Goal: Task Accomplishment & Management: Complete application form

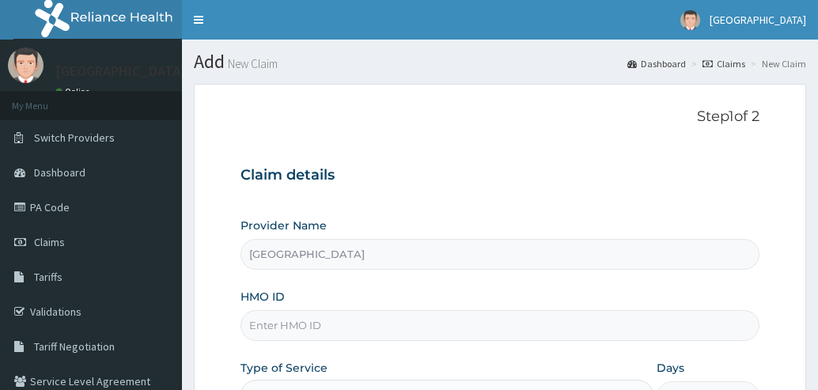
scroll to position [60, 0]
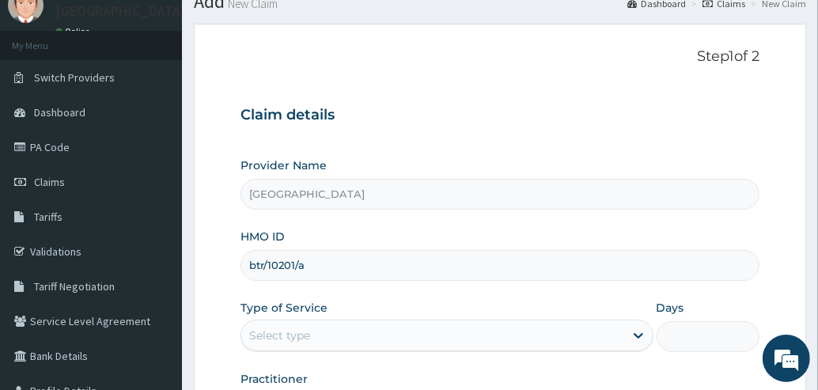
type input "btr/10201/a"
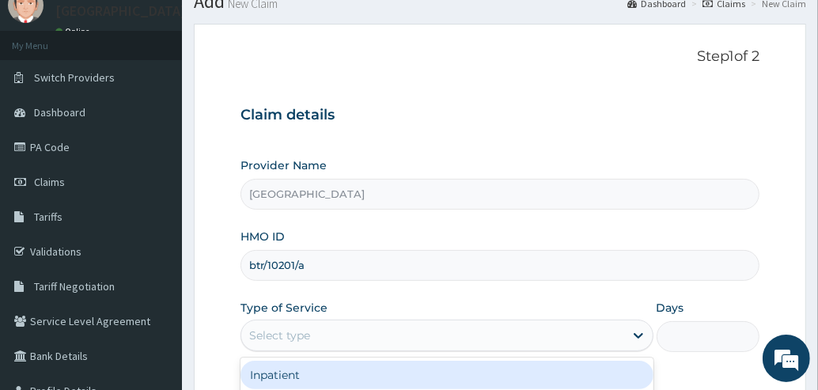
click at [291, 327] on div "Select type" at bounding box center [279, 335] width 61 height 16
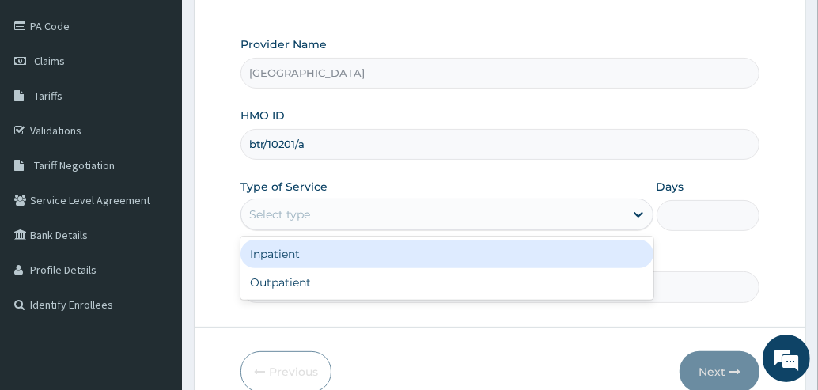
scroll to position [192, 0]
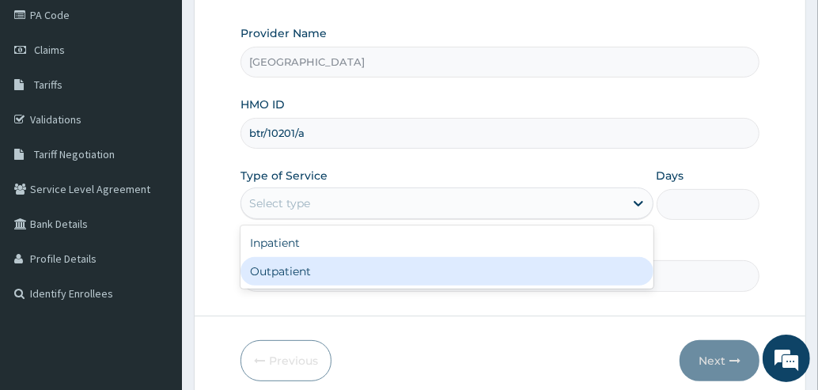
click at [349, 269] on div "Outpatient" at bounding box center [446, 271] width 413 height 28
type input "1"
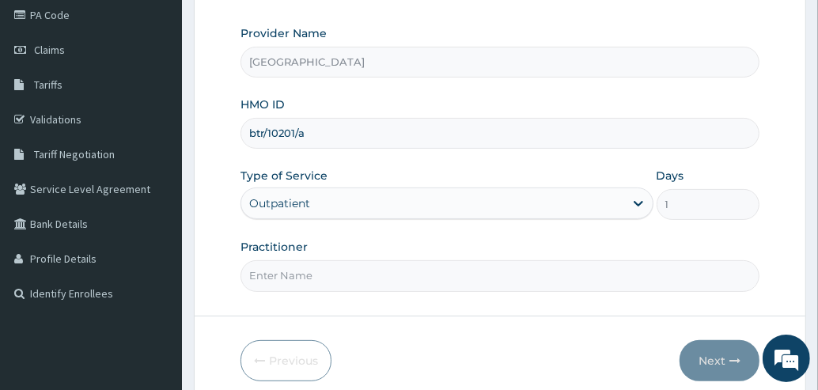
click at [328, 284] on input "Practitioner" at bounding box center [499, 275] width 519 height 31
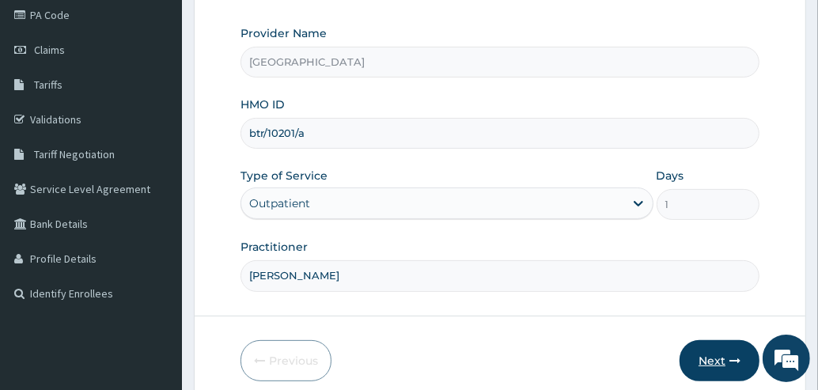
type input "[PERSON_NAME]"
click at [724, 353] on button "Next" at bounding box center [719, 360] width 80 height 41
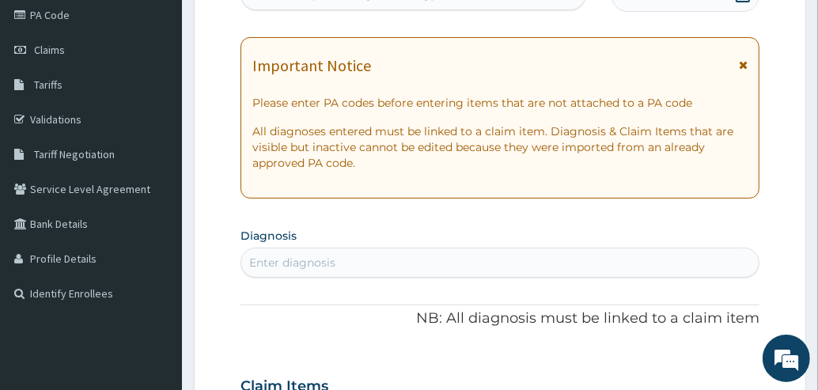
scroll to position [148, 0]
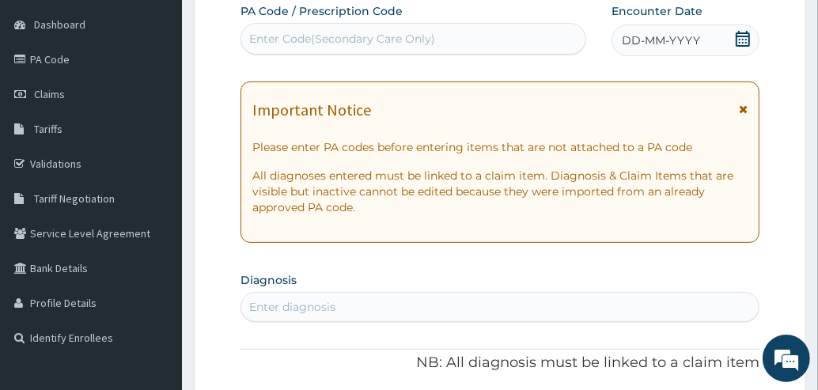
click at [743, 38] on icon at bounding box center [743, 39] width 16 height 16
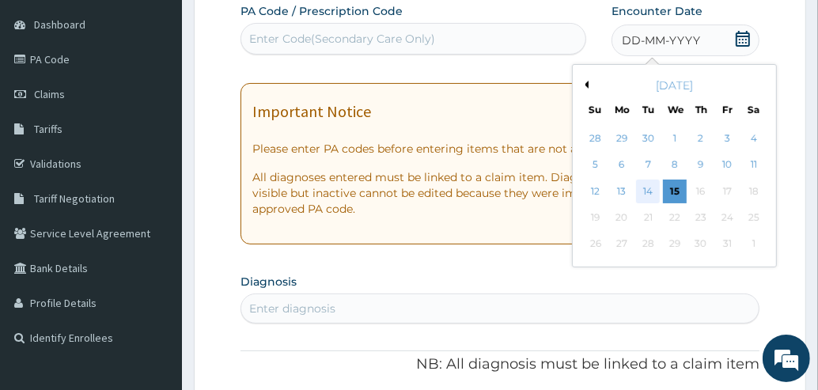
click at [654, 188] on div "14" at bounding box center [648, 192] width 24 height 24
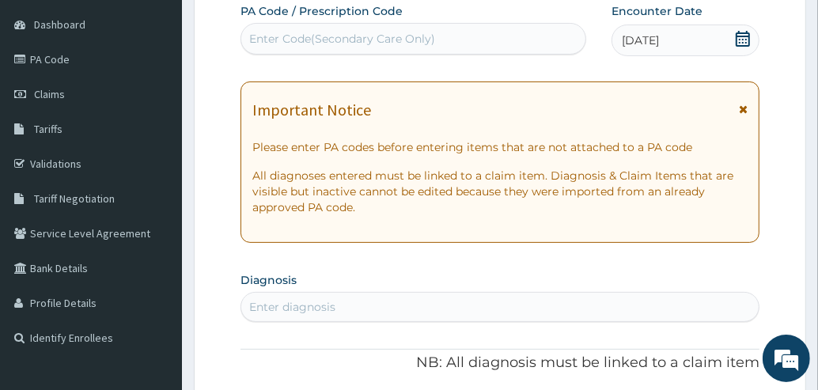
click at [392, 311] on div "Enter diagnosis" at bounding box center [499, 306] width 517 height 25
type input "peptic"
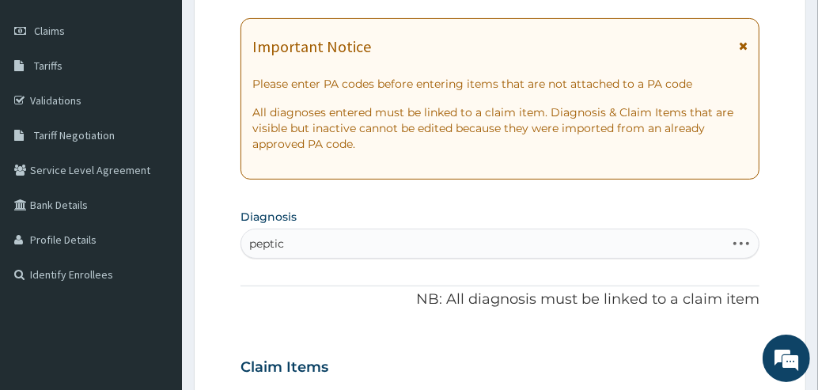
scroll to position [231, 0]
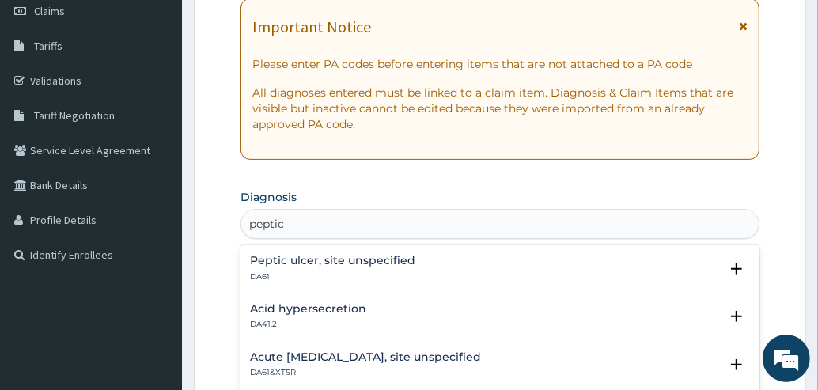
click at [337, 272] on p "DA61" at bounding box center [332, 276] width 165 height 11
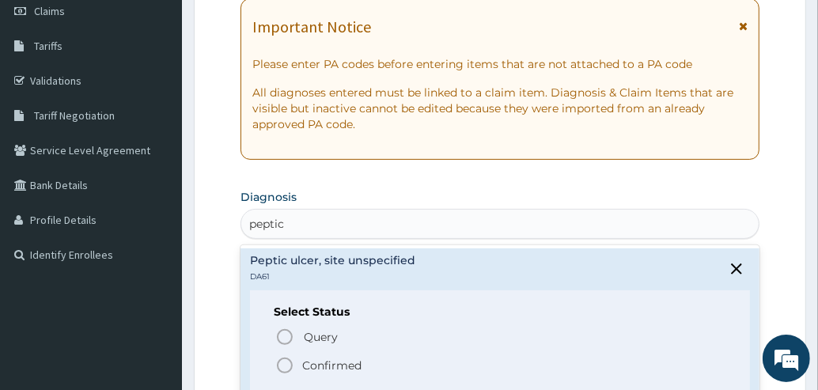
click at [285, 363] on icon "status option filled" at bounding box center [284, 365] width 19 height 19
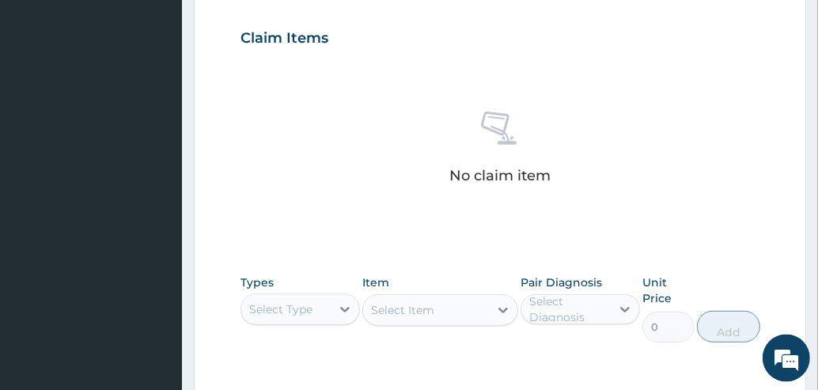
scroll to position [546, 0]
click at [297, 325] on div "Types Select Type" at bounding box center [299, 308] width 119 height 68
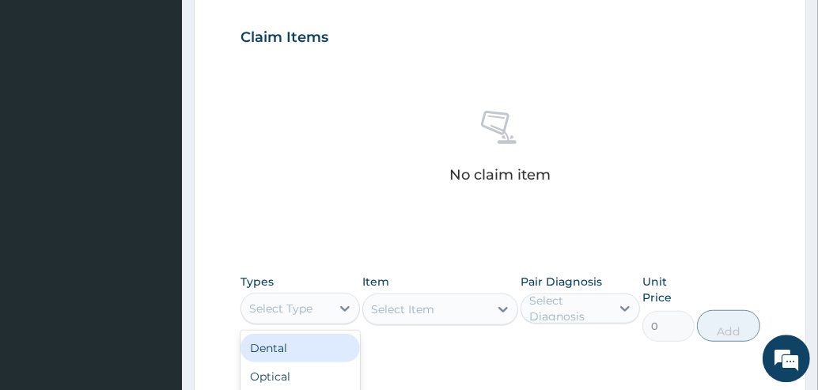
click at [297, 315] on div "Select Type" at bounding box center [285, 308] width 89 height 25
type input "dru"
click at [267, 361] on div "Drugs" at bounding box center [299, 348] width 119 height 35
click at [275, 354] on div "Drugs" at bounding box center [299, 348] width 119 height 28
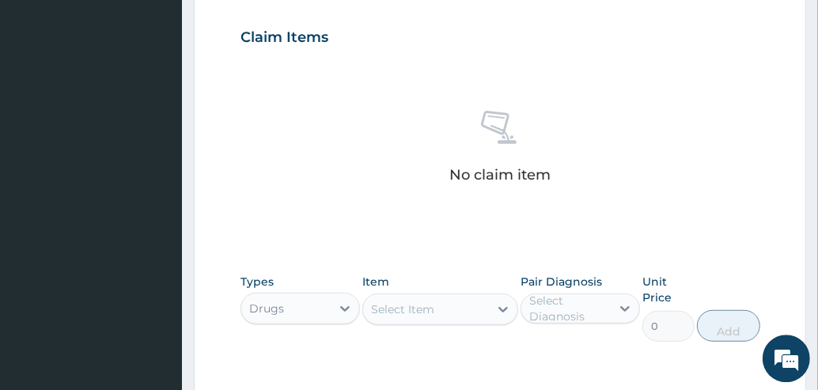
click at [409, 318] on div "Select Item" at bounding box center [426, 309] width 126 height 25
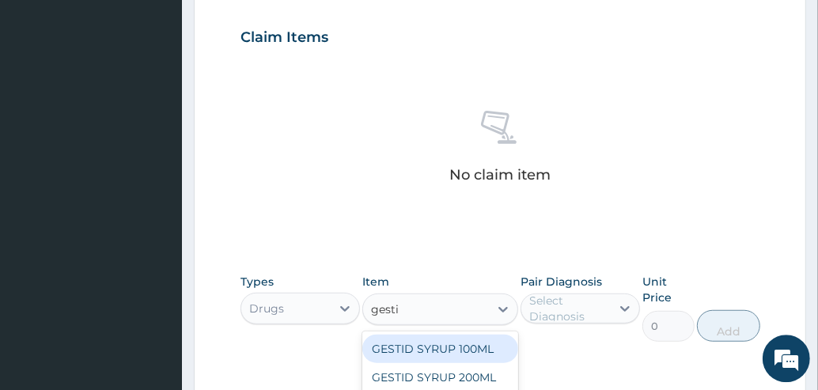
type input "gestid"
click at [441, 341] on div "GESTID SYRUP 100ML" at bounding box center [440, 349] width 156 height 28
type input "210"
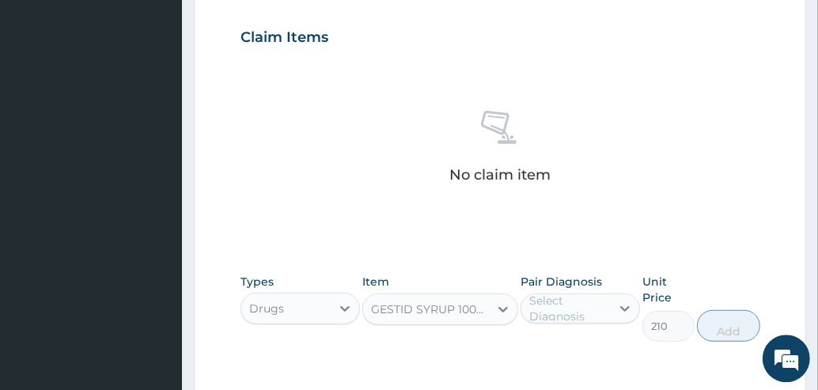
click at [564, 312] on div "Select Diagnosis" at bounding box center [569, 309] width 80 height 32
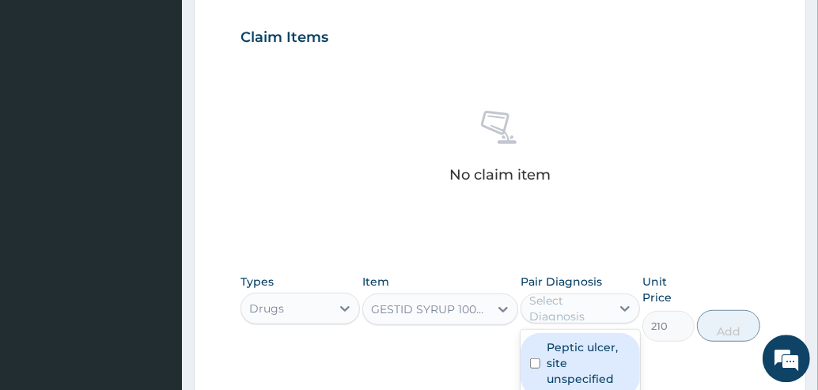
click at [555, 345] on label "Peptic ulcer, site unspecified" at bounding box center [589, 362] width 84 height 47
checkbox input "true"
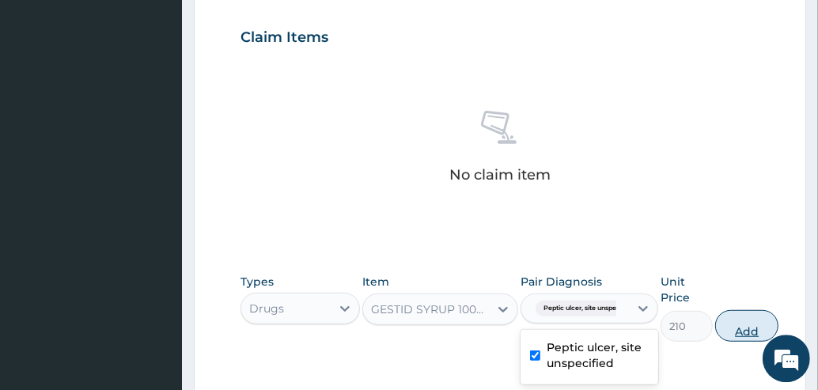
click at [755, 321] on button "Add" at bounding box center [746, 326] width 63 height 32
type input "0"
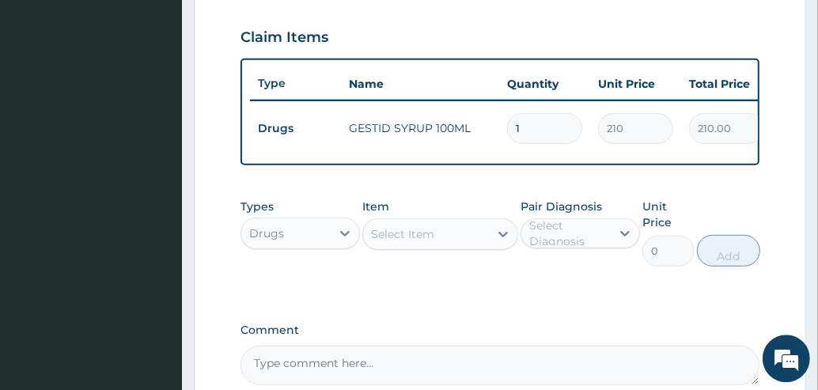
click at [430, 229] on div "Select Item" at bounding box center [440, 234] width 156 height 32
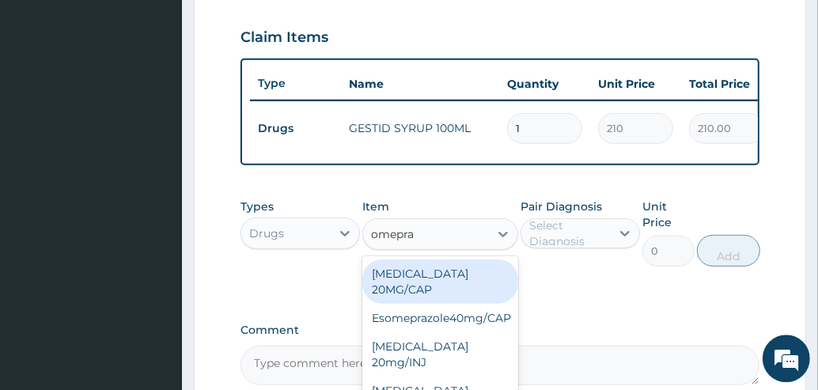
type input "omepraz"
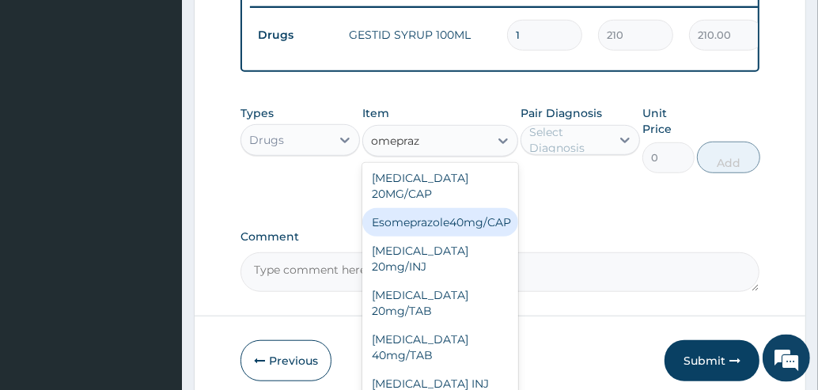
scroll to position [641, 0]
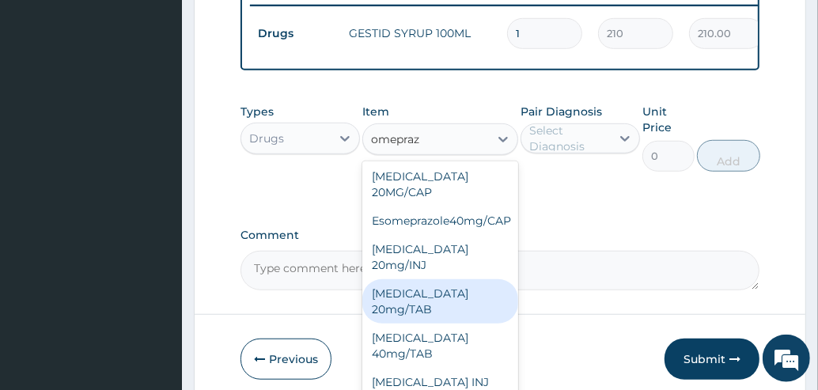
click at [429, 295] on div "[MEDICAL_DATA] 20mg/TAB" at bounding box center [440, 301] width 156 height 44
type input "78.75"
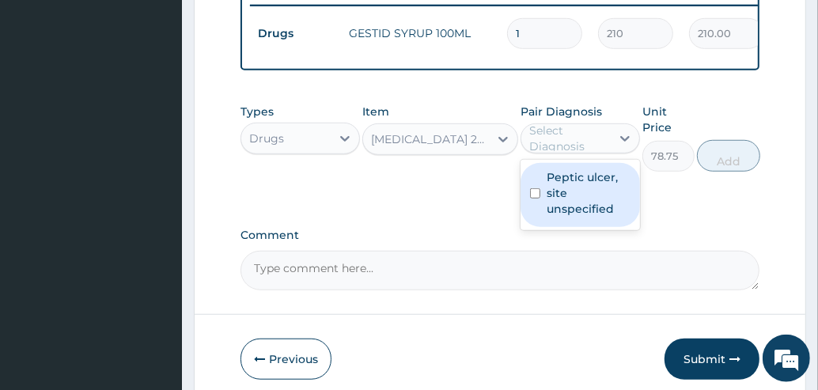
click at [607, 152] on div "Select Diagnosis" at bounding box center [569, 139] width 80 height 32
click at [546, 193] on div "Peptic ulcer, site unspecified" at bounding box center [579, 195] width 119 height 64
checkbox input "true"
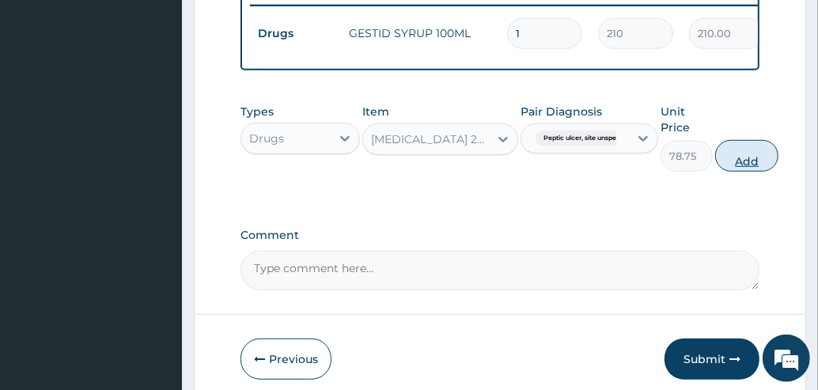
click at [736, 161] on button "Add" at bounding box center [746, 156] width 63 height 32
type input "0"
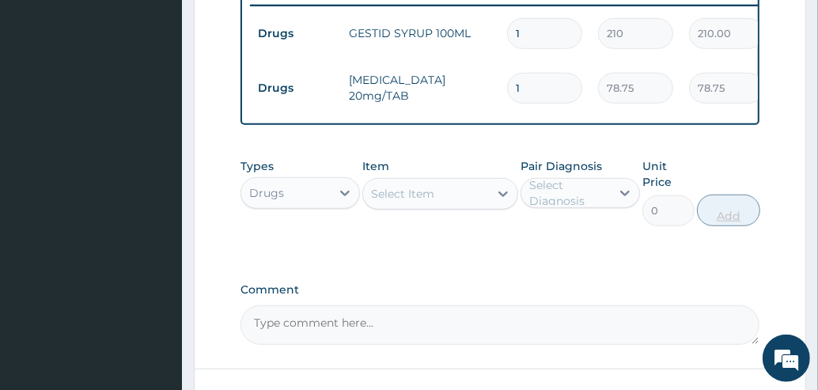
type input "14"
type input "1102.50"
type input "14"
click at [453, 205] on div "Select Item" at bounding box center [426, 193] width 126 height 25
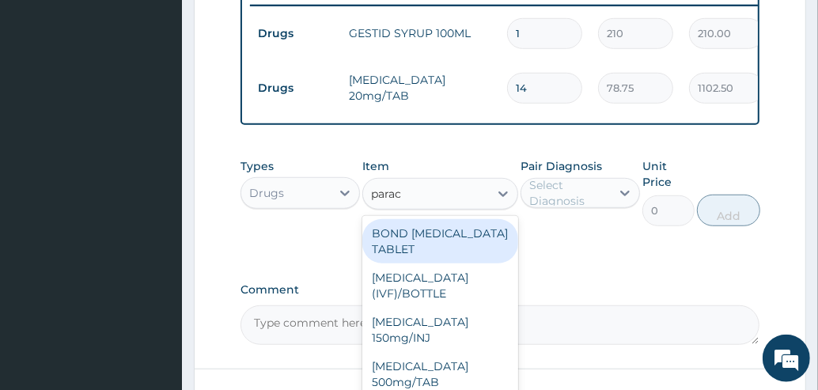
type input "parace"
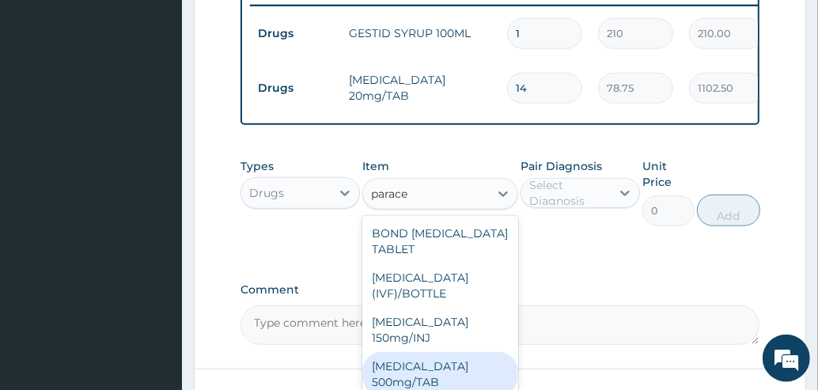
click at [418, 381] on div "[MEDICAL_DATA] 500mg/TAB" at bounding box center [440, 374] width 156 height 44
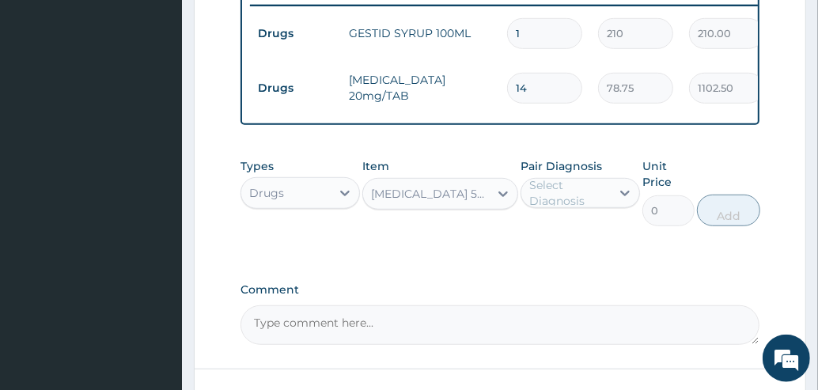
type input "5.25"
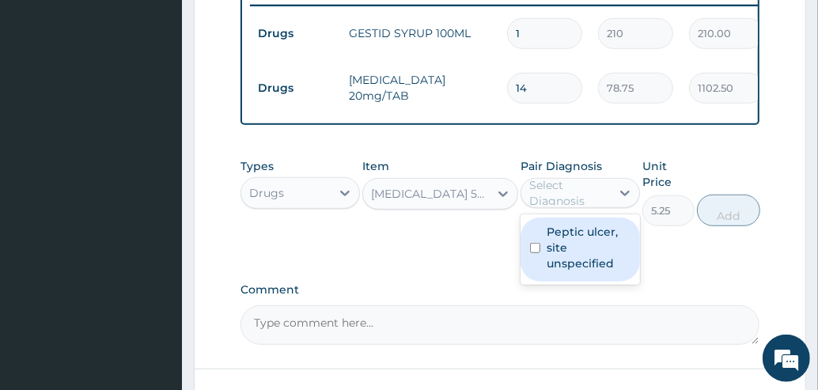
click at [563, 192] on div "Select Diagnosis" at bounding box center [569, 193] width 80 height 32
click at [535, 253] on input "checkbox" at bounding box center [535, 248] width 10 height 10
checkbox input "true"
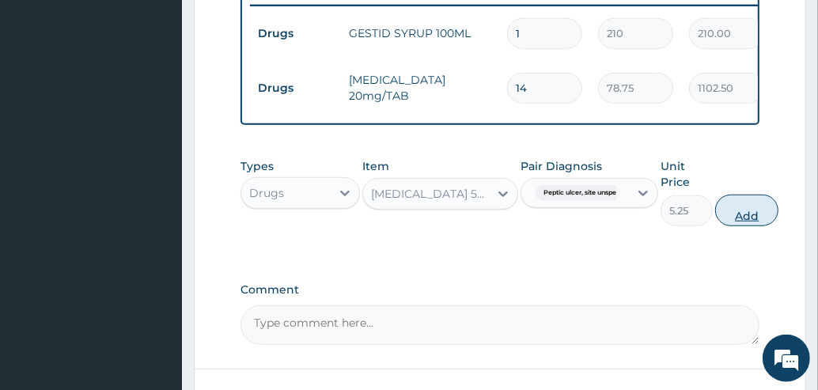
click at [727, 224] on button "Add" at bounding box center [746, 211] width 63 height 32
type input "0"
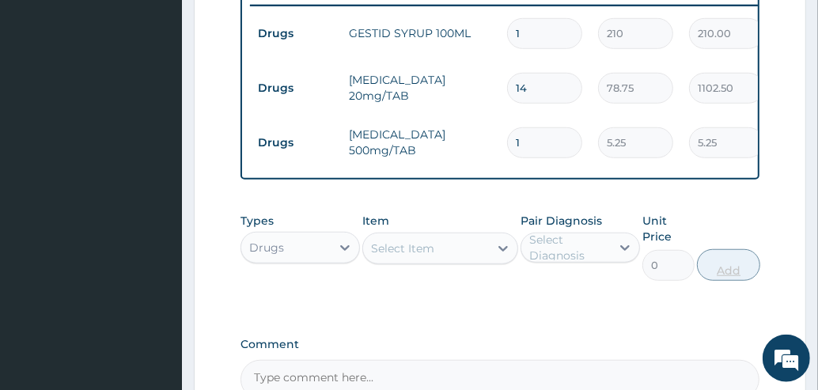
type input "18"
type input "94.50"
type input "18"
click at [443, 261] on div "Select Item" at bounding box center [426, 248] width 126 height 25
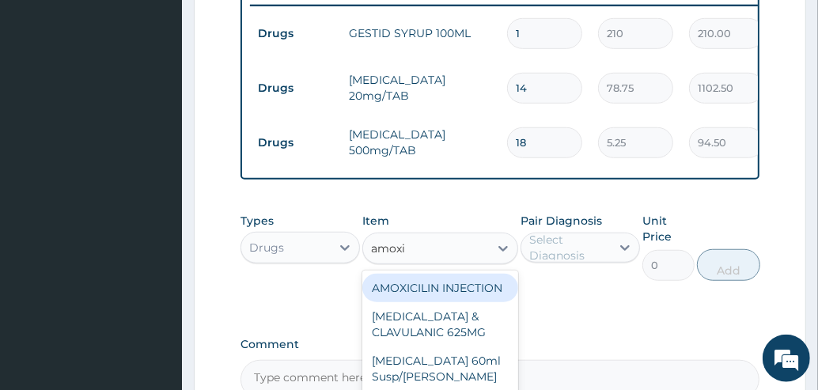
type input "[MEDICAL_DATA]"
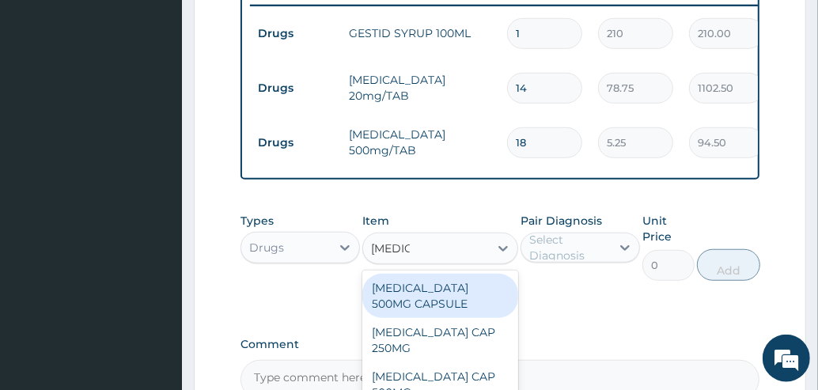
click at [444, 318] on div "[MEDICAL_DATA] 500MG CAPSULE" at bounding box center [440, 296] width 156 height 44
type input "63"
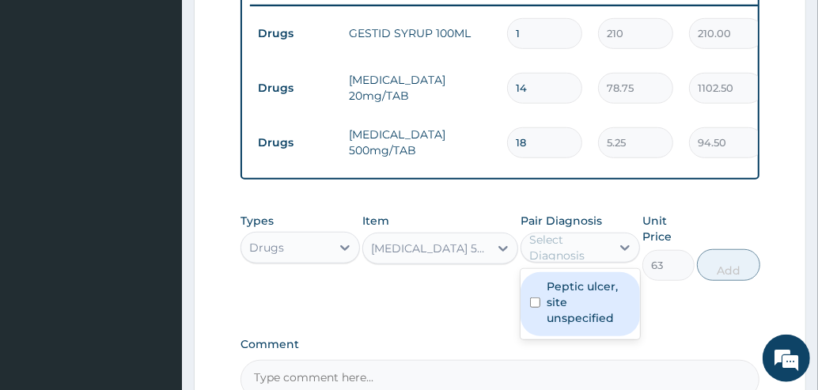
click at [560, 249] on div "Select Diagnosis" at bounding box center [569, 248] width 80 height 32
click at [539, 307] on input "checkbox" at bounding box center [535, 302] width 10 height 10
checkbox input "true"
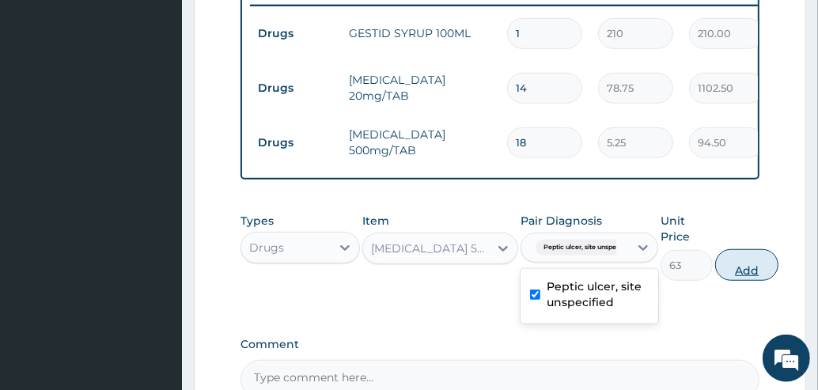
click at [742, 281] on button "Add" at bounding box center [746, 265] width 63 height 32
type input "0"
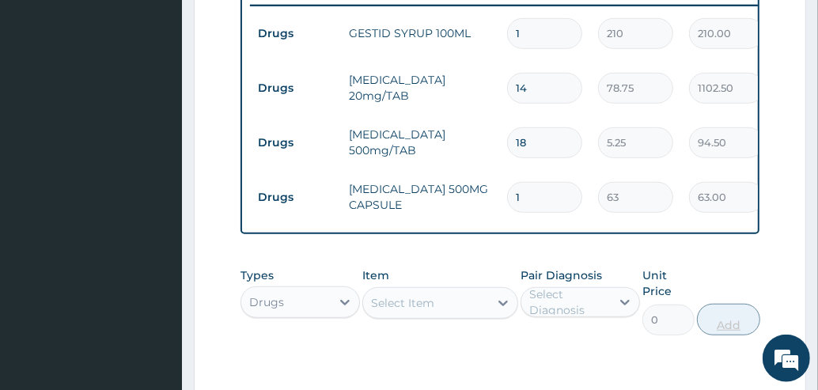
type input "15"
type input "945.00"
type input "15"
click at [316, 326] on div "Types Drugs" at bounding box center [299, 301] width 119 height 68
click at [316, 315] on div "Drugs" at bounding box center [285, 302] width 89 height 25
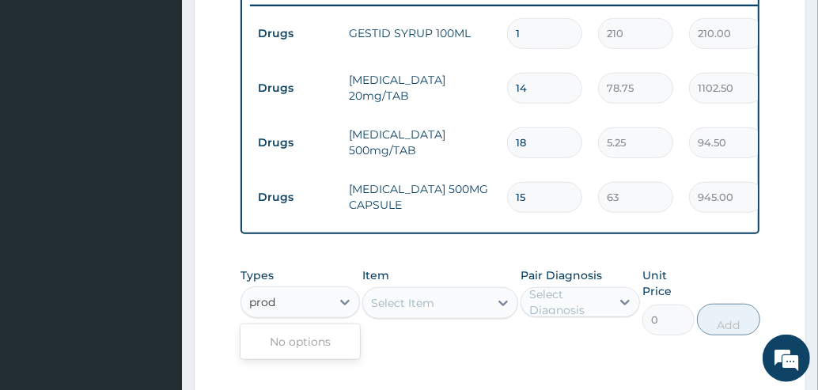
type input "pro"
click at [267, 348] on div "Procedures" at bounding box center [299, 341] width 119 height 28
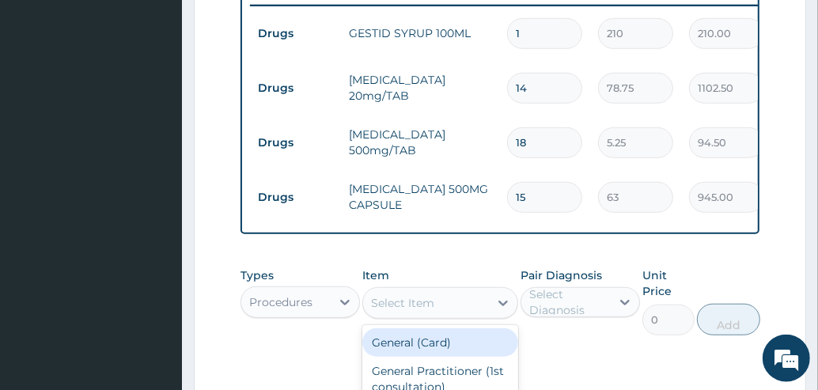
click at [424, 308] on div "Select Item" at bounding box center [402, 303] width 63 height 16
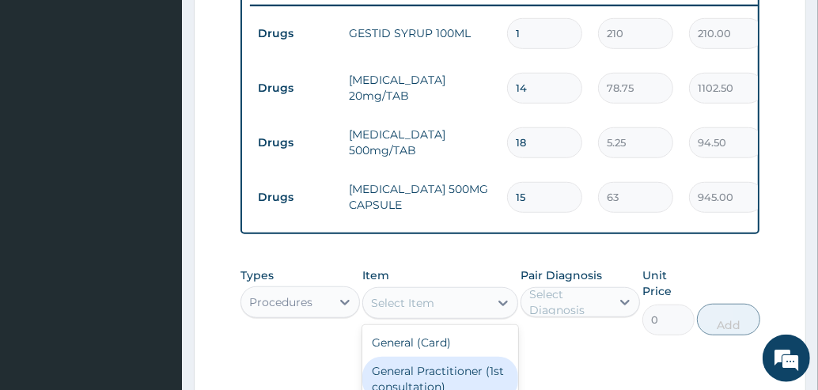
click at [441, 388] on div "General Practitioner (1st consultation)" at bounding box center [440, 379] width 156 height 44
type input "1500"
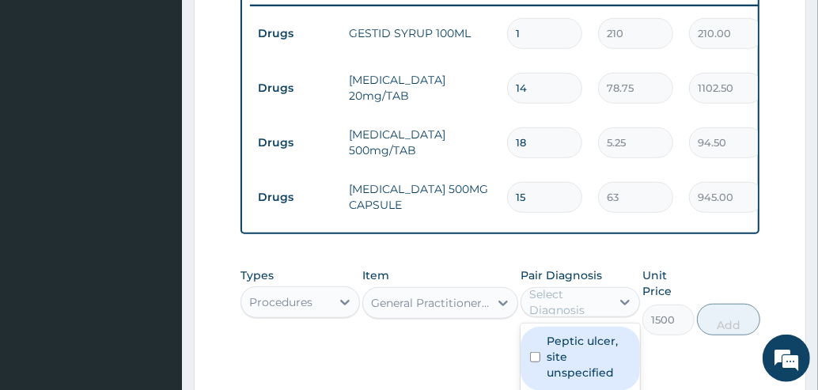
click at [555, 318] on div "Select Diagnosis" at bounding box center [569, 302] width 80 height 32
click at [547, 359] on div "Peptic ulcer, site unspecified" at bounding box center [579, 359] width 119 height 64
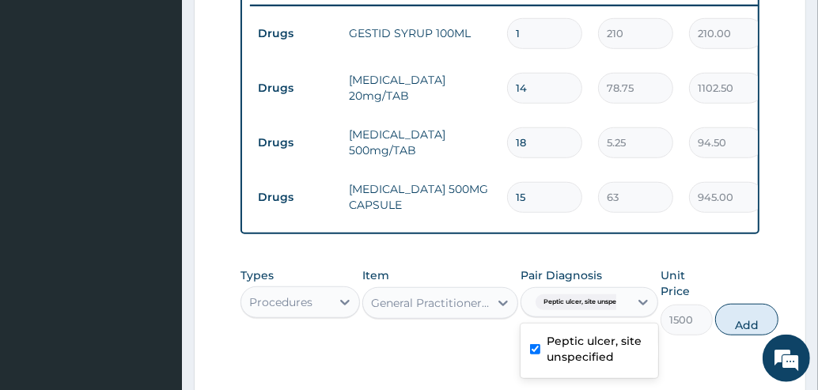
checkbox input "true"
click at [730, 331] on button "Add" at bounding box center [746, 320] width 63 height 32
type input "0"
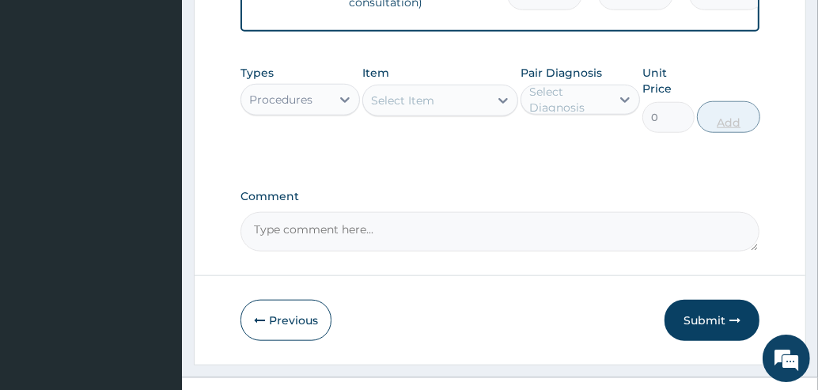
scroll to position [899, 0]
click at [683, 325] on button "Submit" at bounding box center [711, 319] width 95 height 41
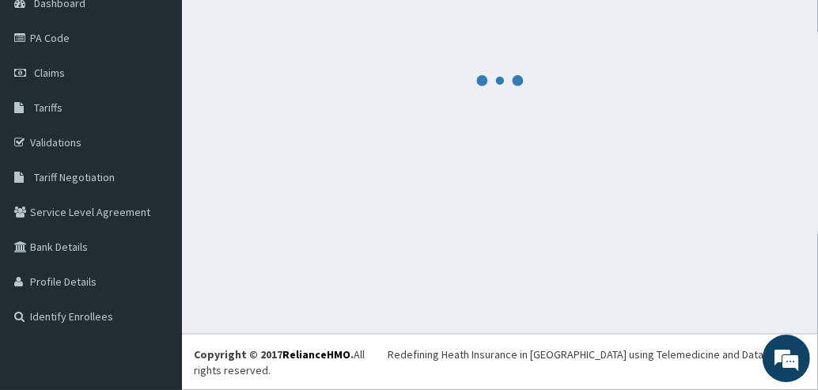
scroll to position [153, 0]
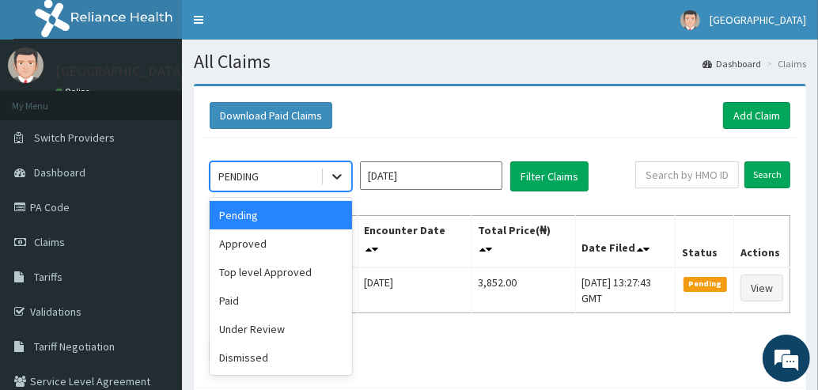
click at [337, 179] on icon at bounding box center [337, 176] width 16 height 16
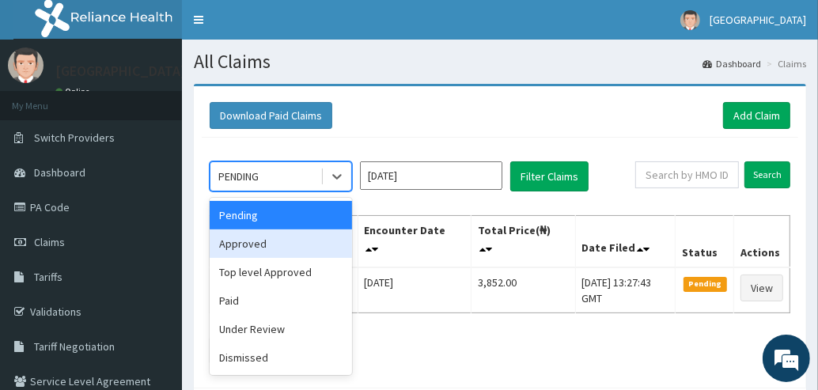
click at [244, 245] on div "Approved" at bounding box center [281, 243] width 142 height 28
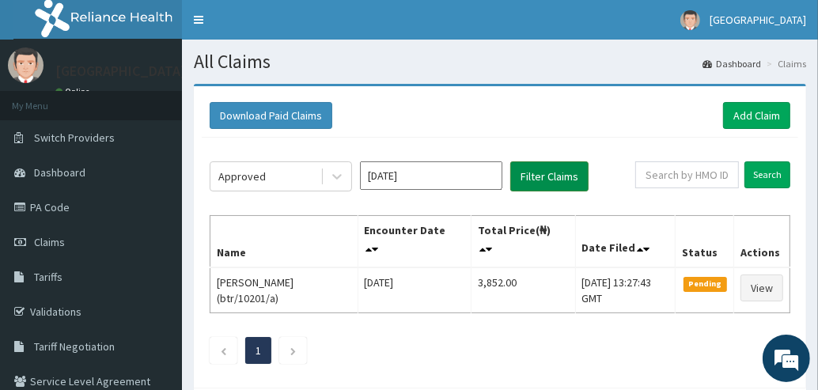
click at [563, 180] on button "Filter Claims" at bounding box center [549, 176] width 78 height 30
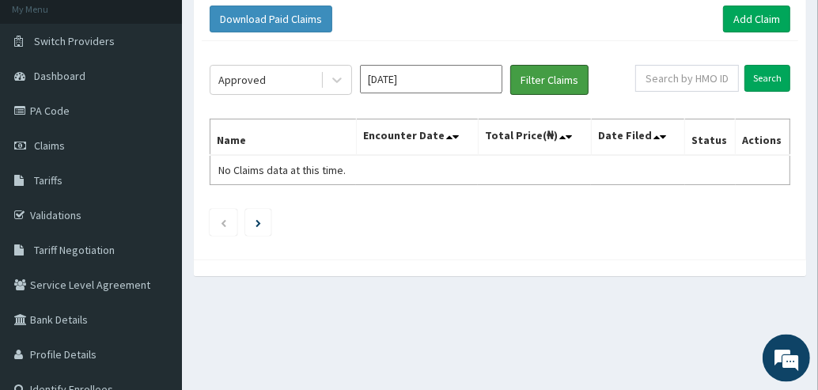
scroll to position [66, 0]
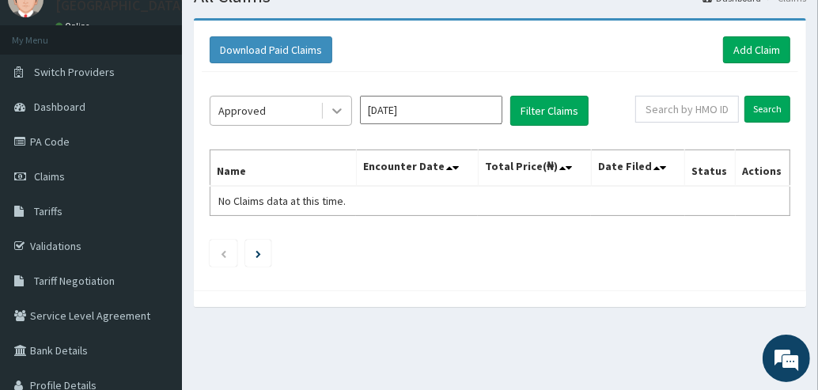
click at [331, 104] on icon at bounding box center [337, 111] width 16 height 16
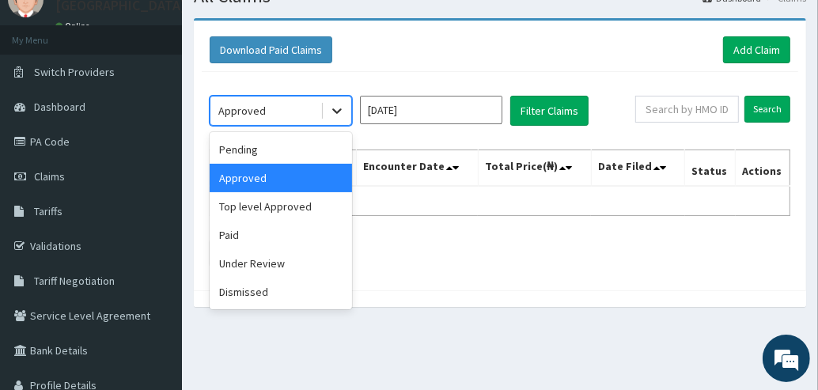
click at [331, 104] on icon at bounding box center [337, 111] width 16 height 16
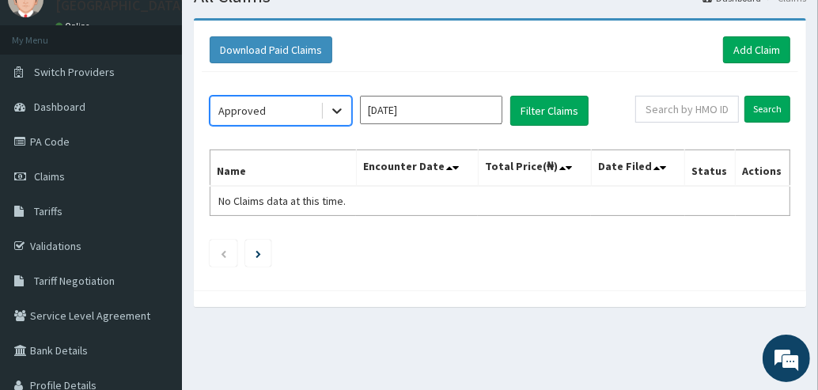
click at [347, 108] on div at bounding box center [337, 111] width 28 height 28
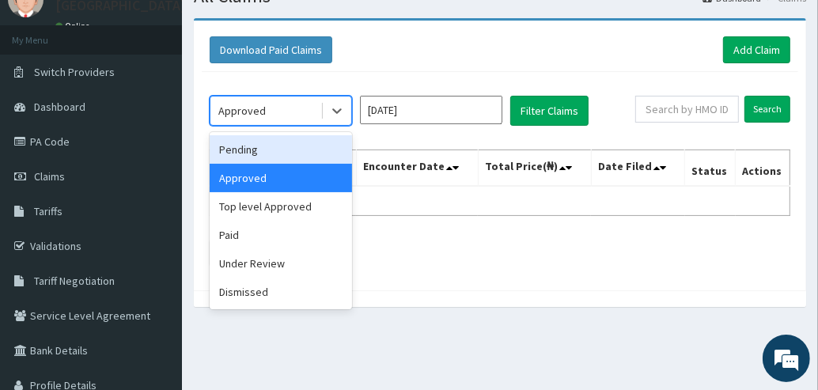
click at [301, 157] on div "Pending" at bounding box center [281, 149] width 142 height 28
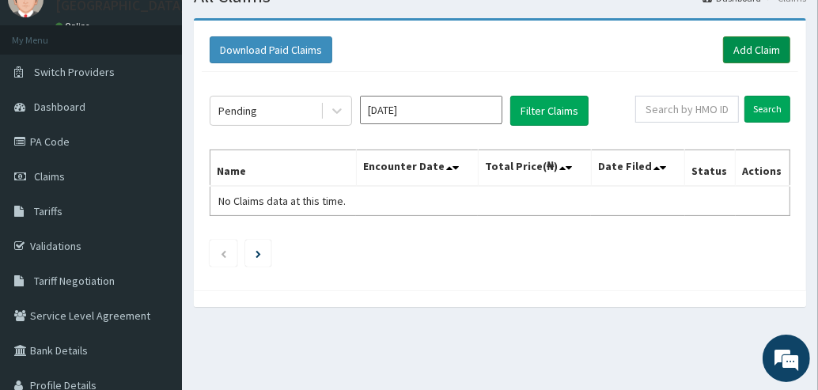
click at [757, 51] on link "Add Claim" at bounding box center [756, 49] width 67 height 27
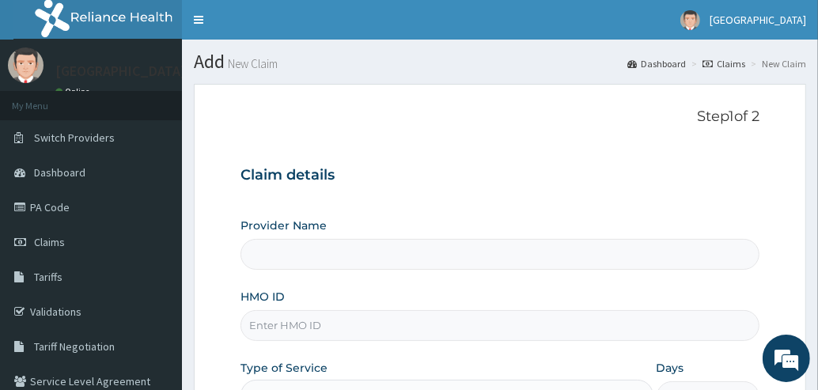
type input "[GEOGRAPHIC_DATA]"
click at [407, 329] on input "HMO ID" at bounding box center [499, 325] width 519 height 31
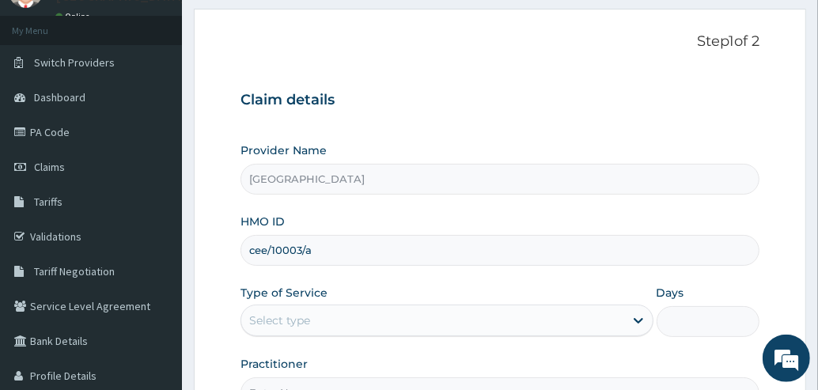
scroll to position [103, 0]
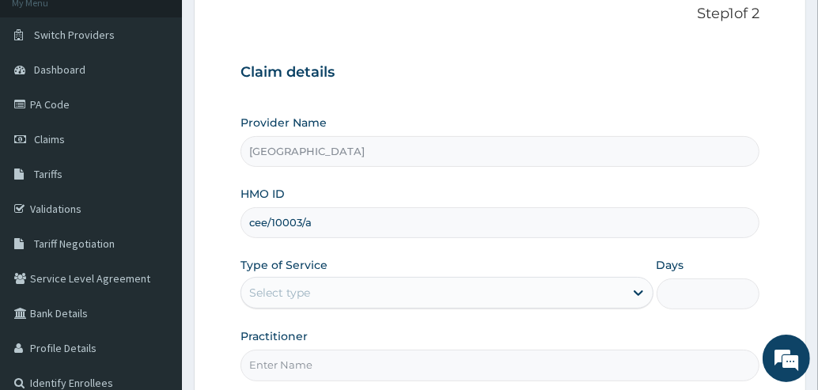
type input "cee/10003/a"
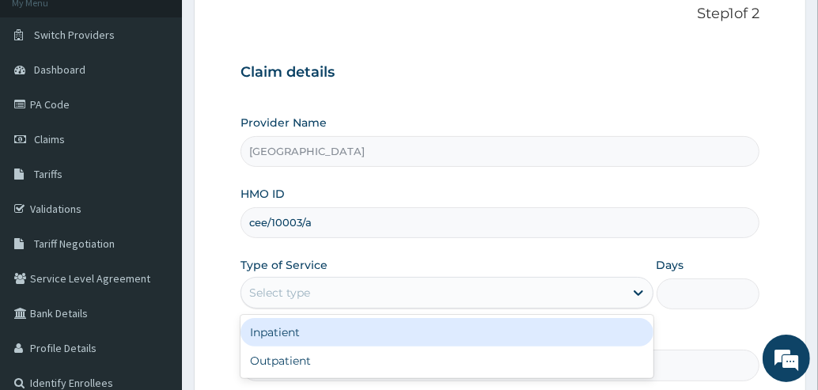
click at [316, 290] on div "Select type" at bounding box center [432, 292] width 383 height 25
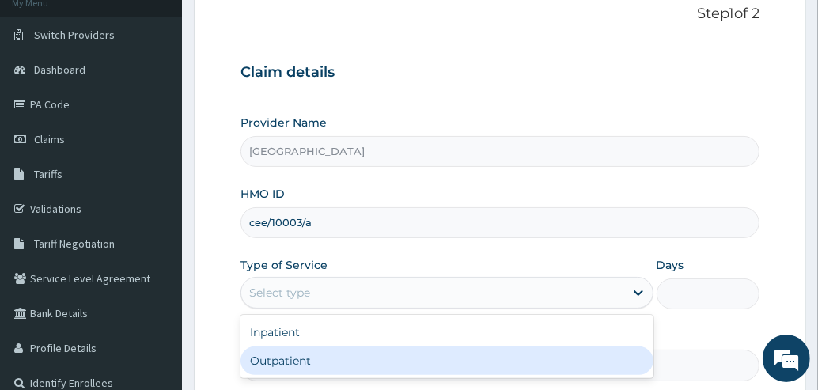
click at [282, 351] on div "Outpatient" at bounding box center [446, 360] width 413 height 28
type input "1"
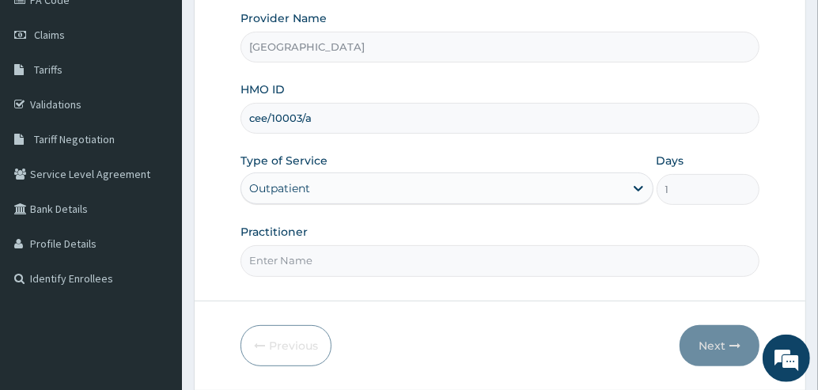
scroll to position [212, 0]
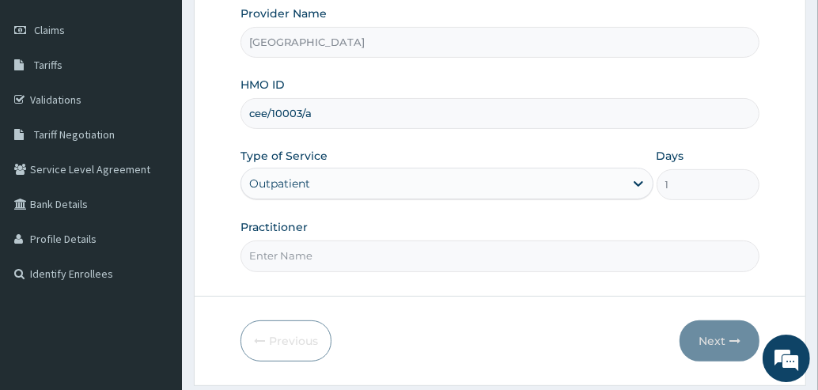
click at [357, 251] on input "Practitioner" at bounding box center [499, 255] width 519 height 31
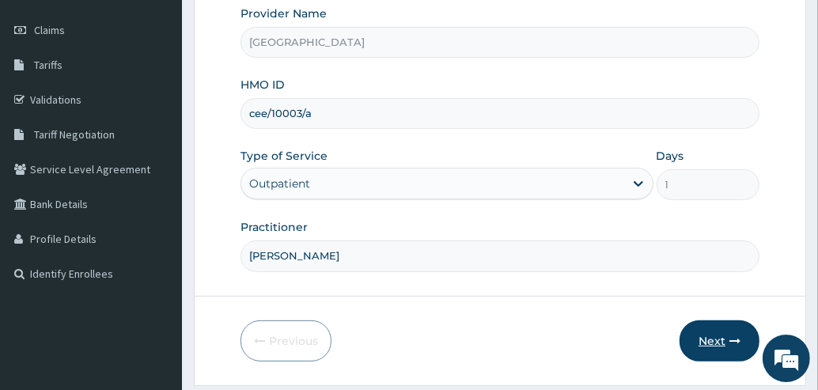
type input "[PERSON_NAME]"
click at [697, 334] on button "Next" at bounding box center [719, 340] width 80 height 41
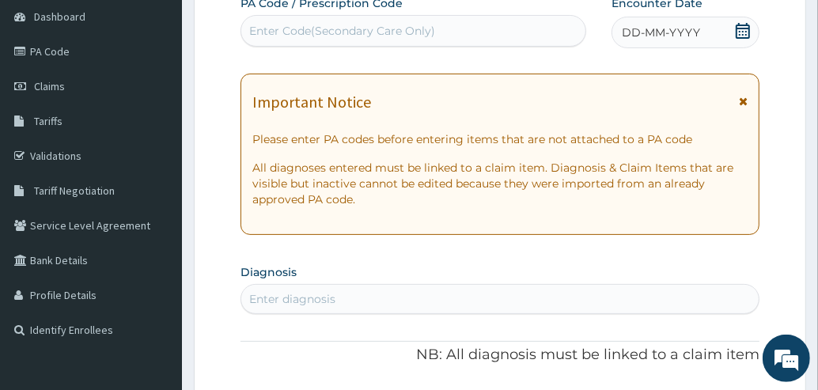
scroll to position [124, 0]
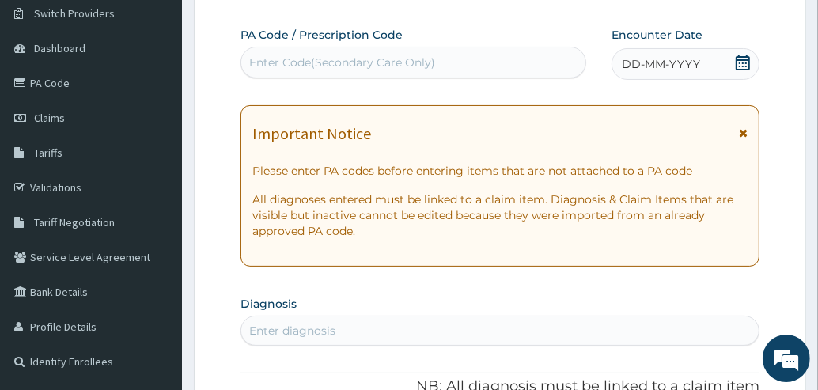
click at [748, 56] on icon at bounding box center [743, 63] width 14 height 16
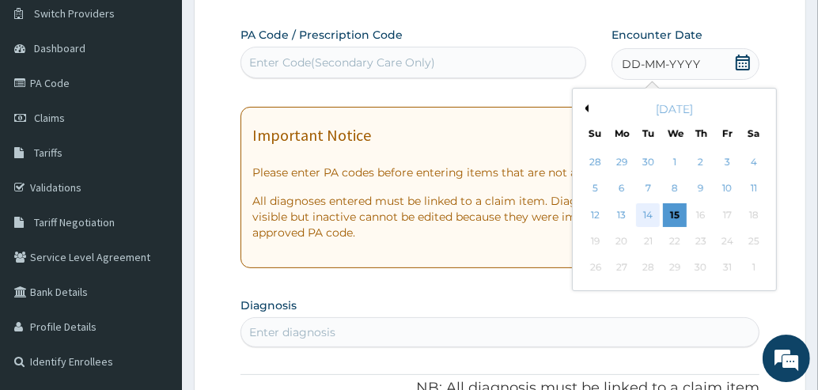
click at [645, 214] on div "14" at bounding box center [648, 215] width 24 height 24
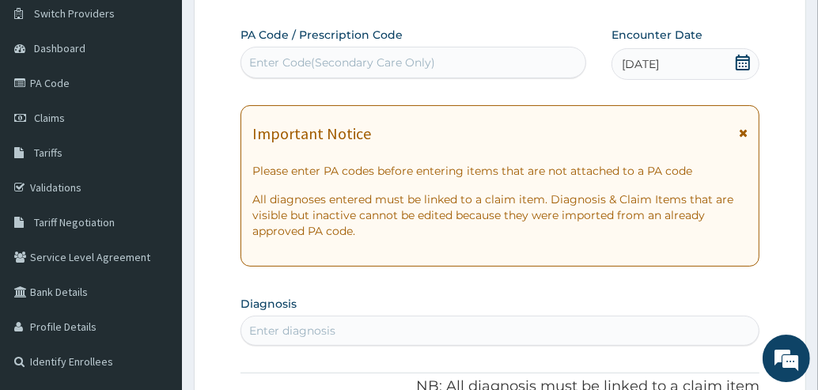
click at [417, 337] on div "Enter diagnosis" at bounding box center [499, 330] width 517 height 25
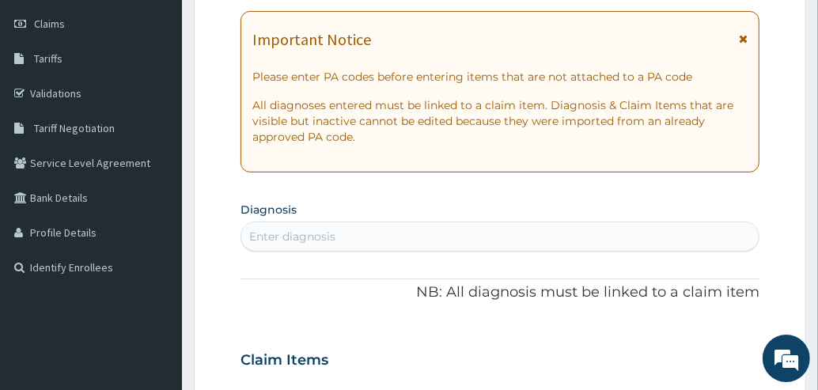
scroll to position [224, 0]
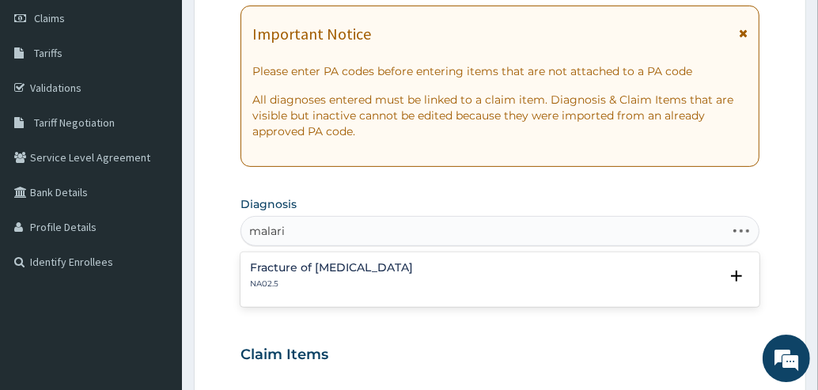
type input "malaria"
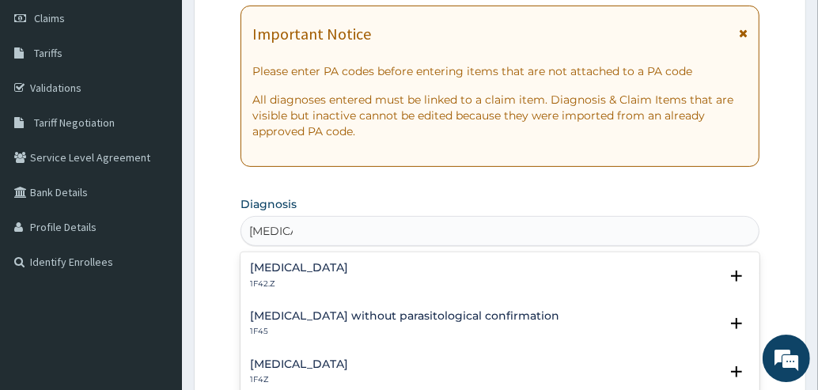
click at [333, 359] on h4 "Malaria, unspecified" at bounding box center [299, 364] width 98 height 12
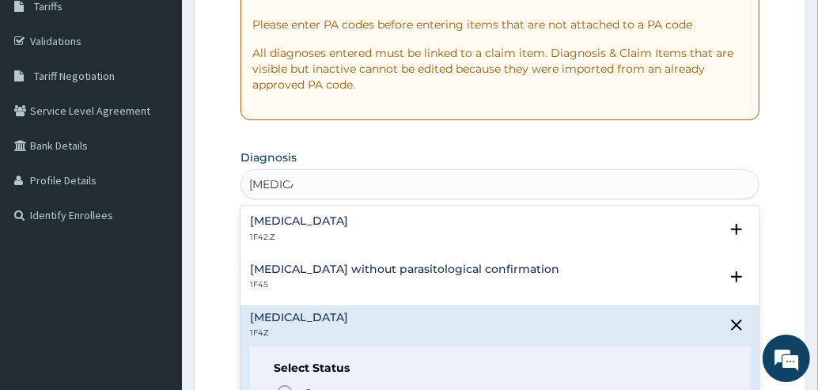
scroll to position [341, 0]
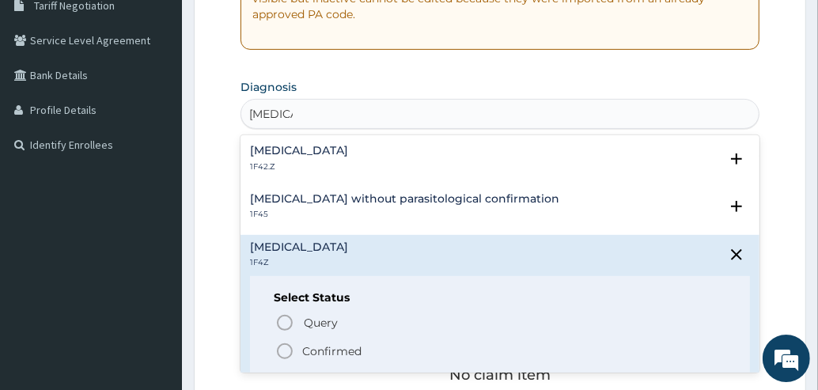
click at [284, 356] on icon "status option filled" at bounding box center [284, 351] width 19 height 19
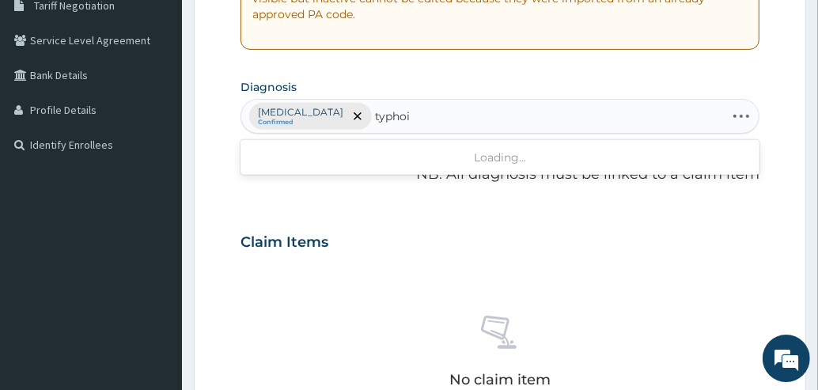
type input "typhoid"
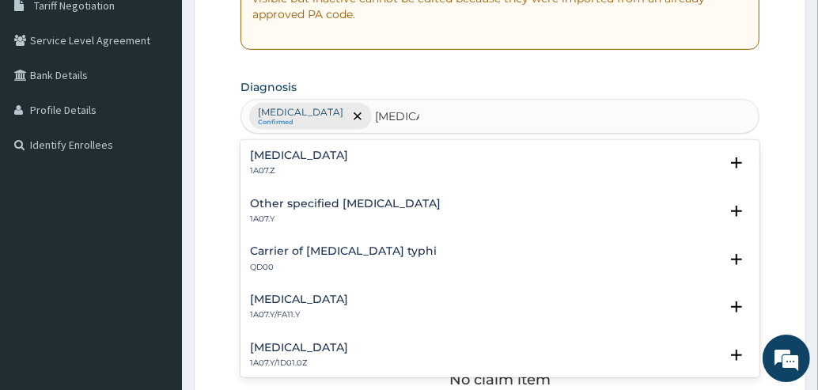
click at [246, 155] on div "Typhoid fever, unspecified 1A07.Z Select Status Query Query covers suspected (?…" at bounding box center [499, 167] width 519 height 48
click at [282, 163] on div "Typhoid fever, unspecified 1A07.Z" at bounding box center [299, 164] width 98 height 28
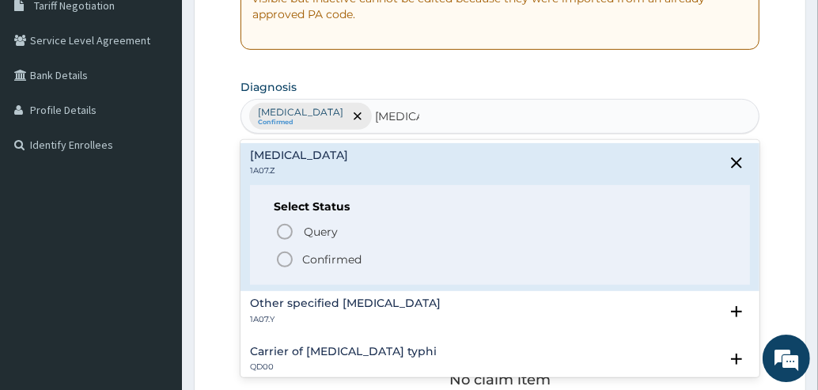
click at [290, 253] on circle "status option filled" at bounding box center [285, 259] width 14 height 14
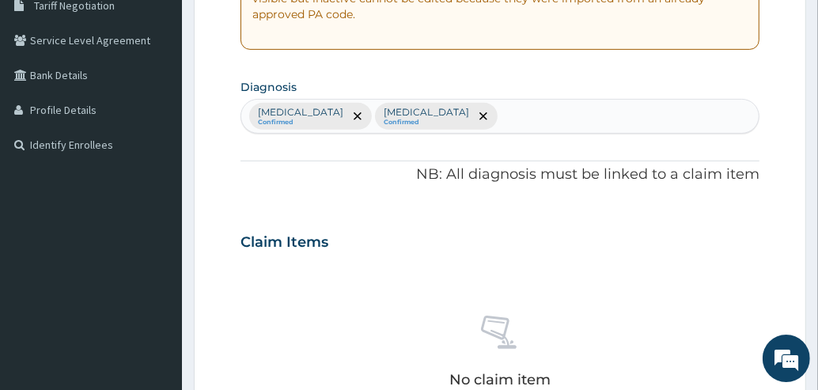
click at [321, 112] on p "Malaria, unspecified" at bounding box center [300, 112] width 85 height 13
click at [361, 106] on div at bounding box center [357, 116] width 22 height 25
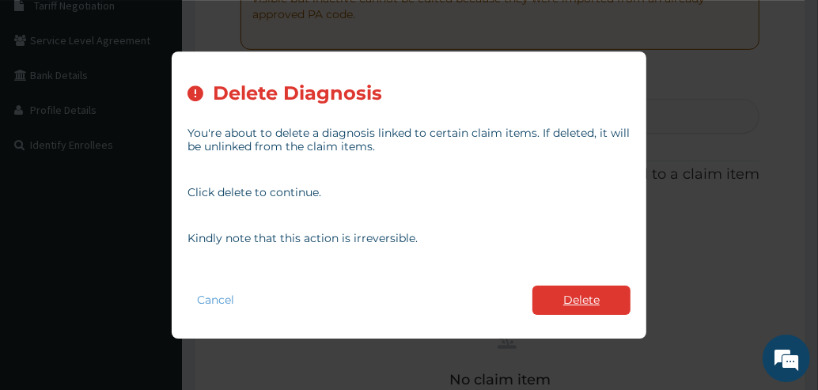
click at [565, 288] on button "Delete" at bounding box center [581, 300] width 98 height 29
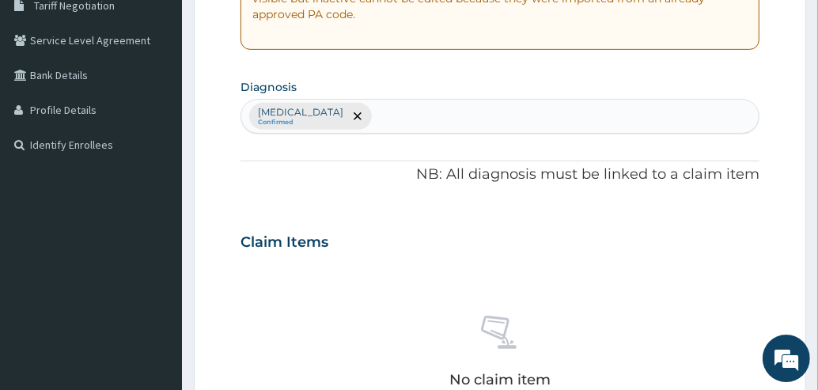
click at [464, 117] on div "Typhoid fever, unspecified Confirmed" at bounding box center [499, 116] width 517 height 33
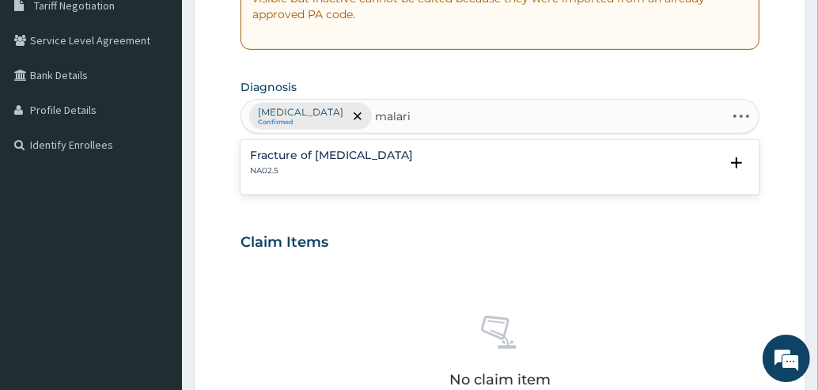
type input "malaria"
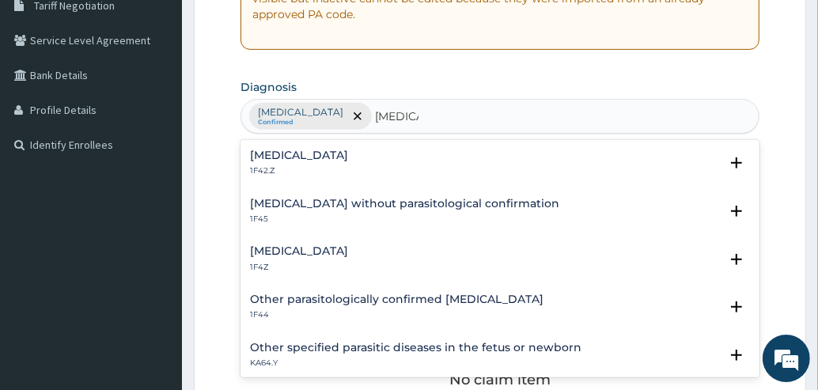
click at [293, 248] on h4 "Malaria, unspecified" at bounding box center [299, 251] width 98 height 12
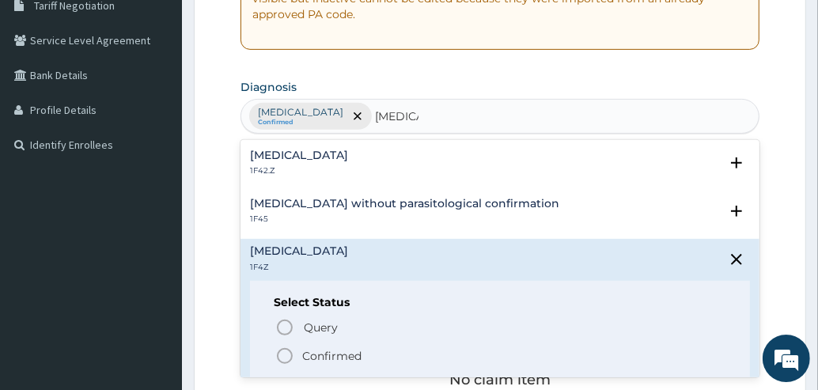
click at [287, 349] on icon "status option filled" at bounding box center [284, 355] width 19 height 19
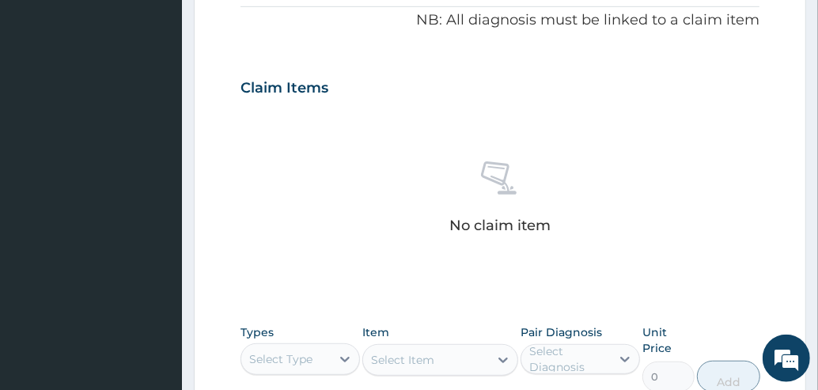
scroll to position [512, 0]
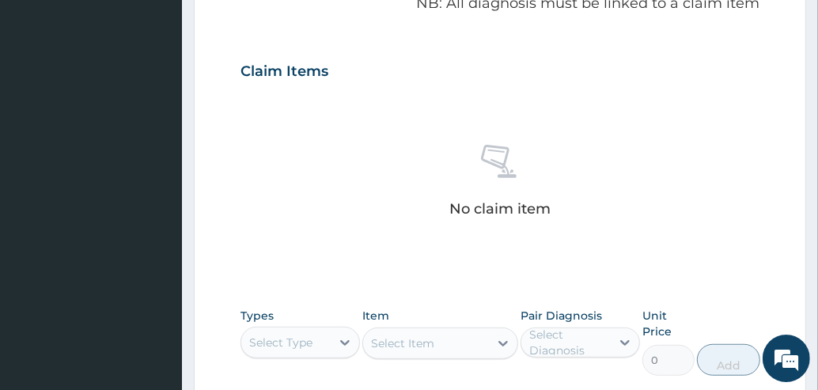
click at [269, 330] on div "Select Type" at bounding box center [285, 342] width 89 height 25
type input "drugs"
click at [263, 385] on div "Drugs" at bounding box center [299, 382] width 119 height 28
click at [373, 341] on div "Select Item" at bounding box center [440, 343] width 156 height 32
click at [373, 341] on div "Select Item" at bounding box center [402, 343] width 63 height 16
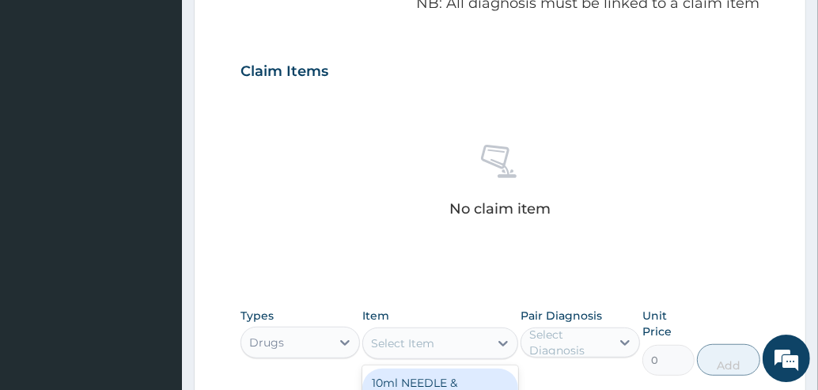
scroll to position [780, 0]
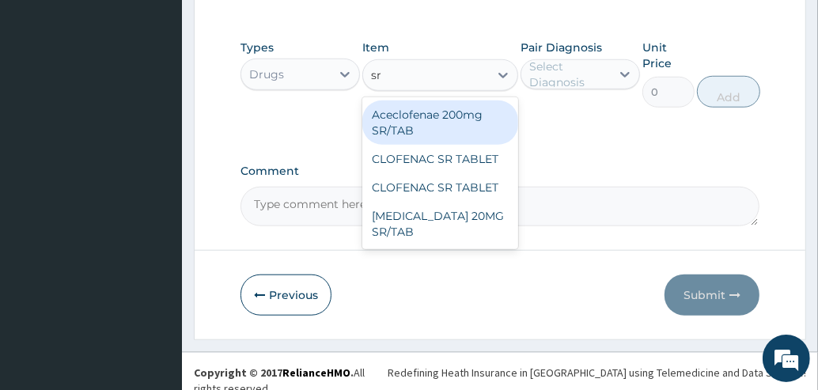
type input "s"
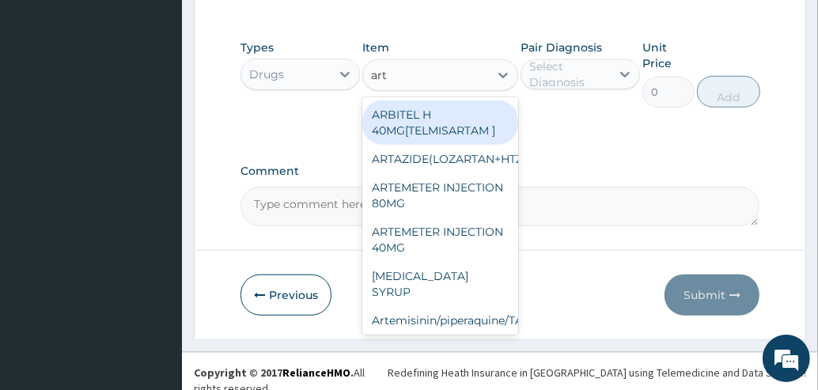
type input "arte"
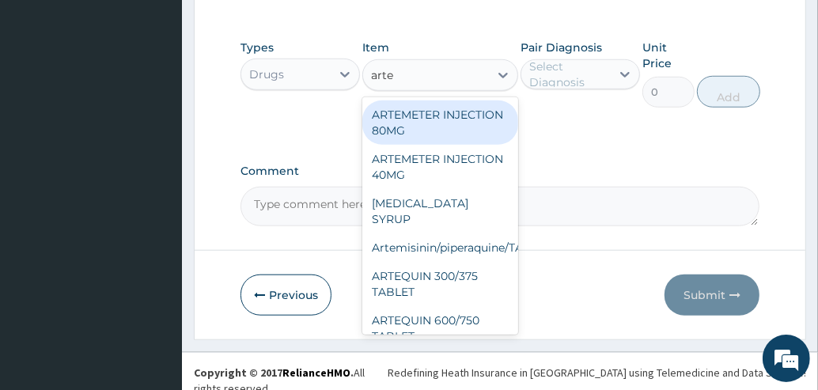
click at [417, 137] on div "ARTEMETER INJECTION 80MG" at bounding box center [440, 122] width 156 height 44
type input "210"
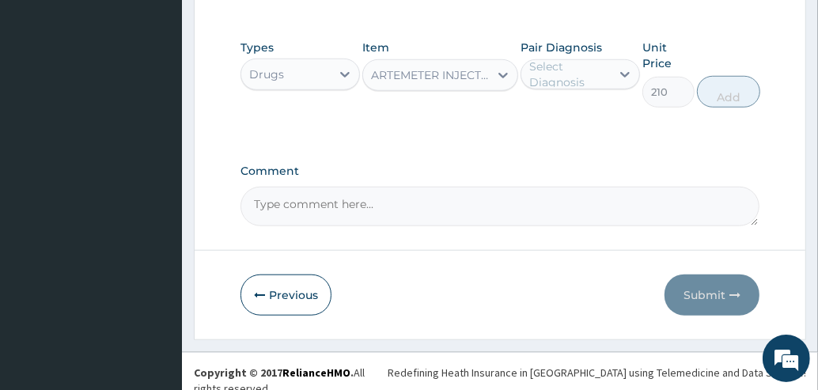
click at [555, 81] on div "Select Diagnosis" at bounding box center [569, 75] width 80 height 32
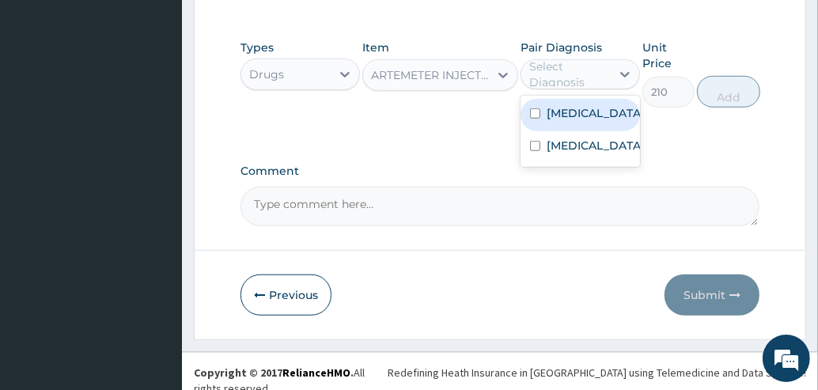
click at [532, 119] on input "checkbox" at bounding box center [535, 113] width 10 height 10
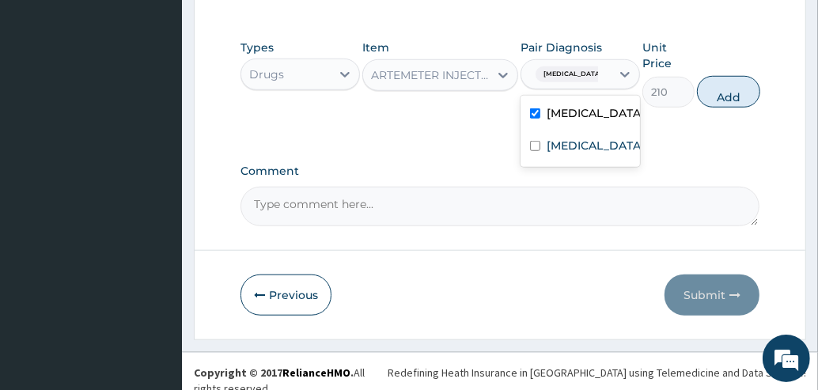
click at [532, 119] on input "checkbox" at bounding box center [535, 113] width 10 height 10
checkbox input "false"
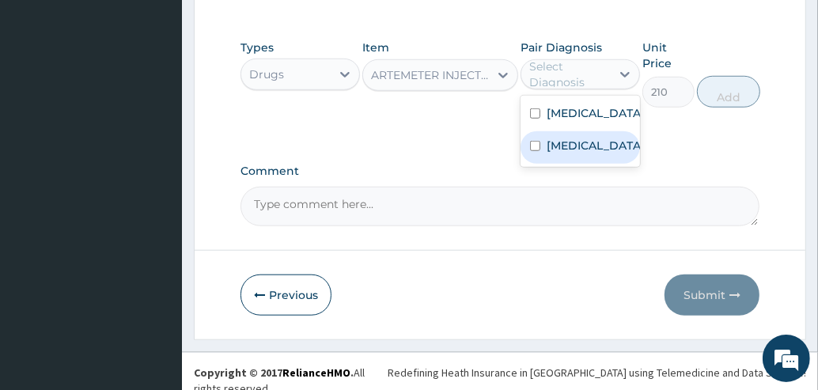
click at [547, 164] on div "Malaria, unspecified" at bounding box center [579, 147] width 119 height 32
checkbox input "true"
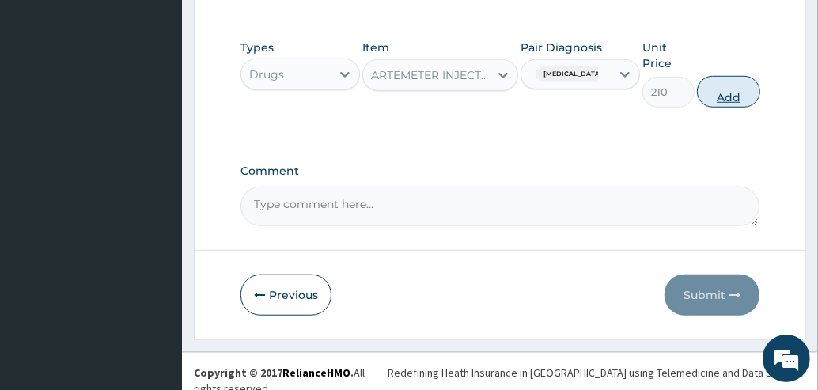
click at [732, 94] on button "Add" at bounding box center [728, 92] width 63 height 32
type input "0"
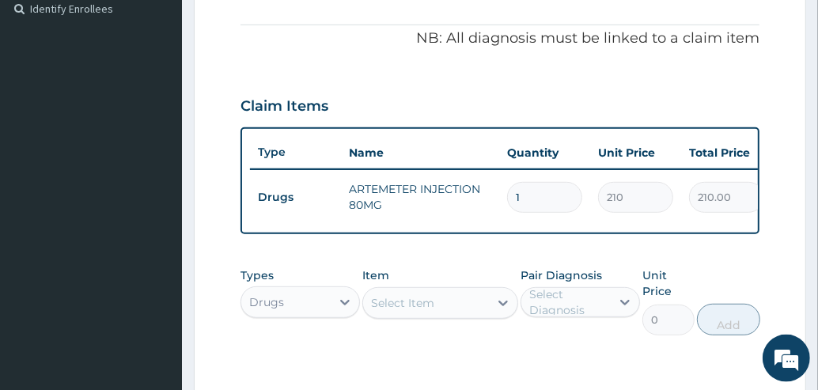
type input "0.00"
type input "2"
type input "420.00"
type input "2"
click at [418, 311] on div "Select Item" at bounding box center [402, 303] width 63 height 16
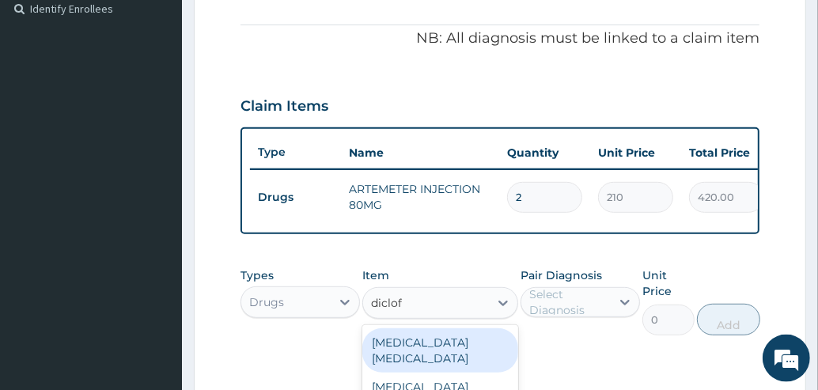
type input "diclofe"
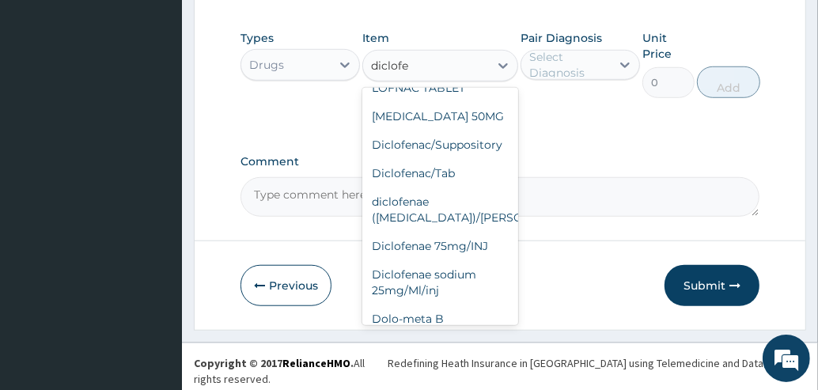
scroll to position [257, 0]
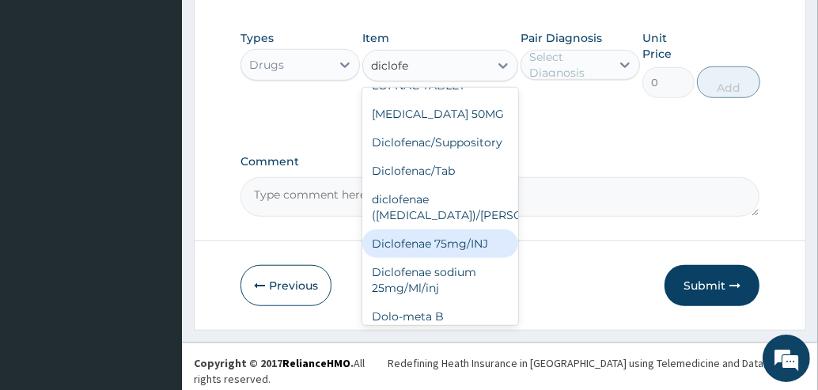
click at [420, 258] on div "Diclofenae 75mg/INJ" at bounding box center [440, 243] width 156 height 28
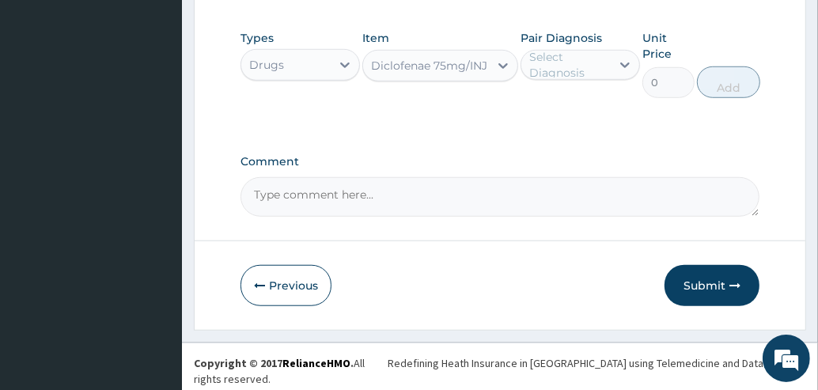
type input "39.38"
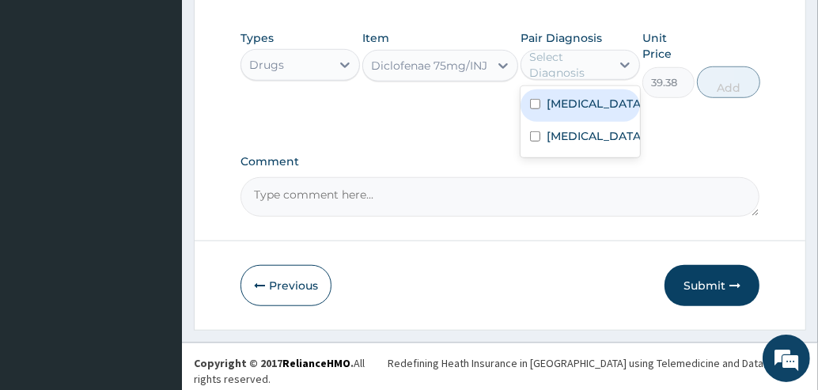
click at [534, 74] on div "Select Diagnosis" at bounding box center [569, 65] width 80 height 32
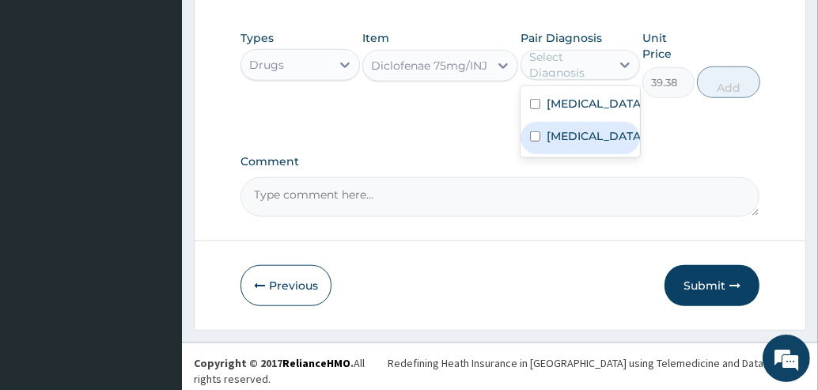
click at [536, 154] on div "Malaria, unspecified" at bounding box center [579, 138] width 119 height 32
checkbox input "true"
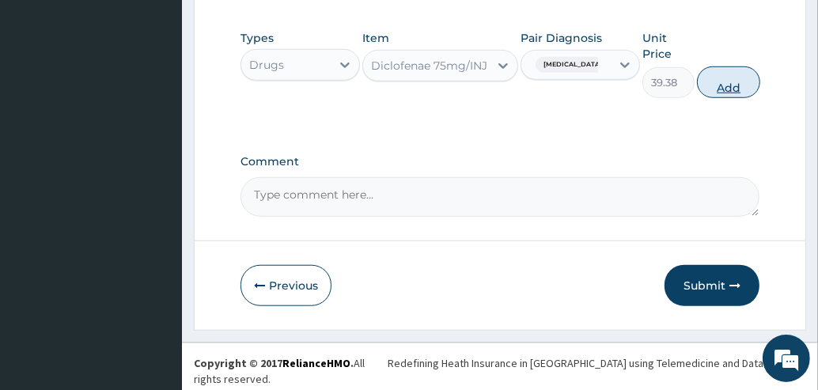
click at [742, 87] on button "Add" at bounding box center [728, 82] width 63 height 32
type input "0"
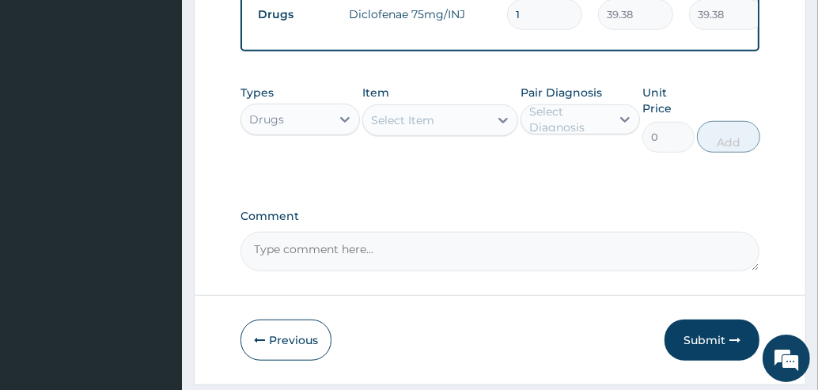
click at [437, 133] on div "Select Item" at bounding box center [426, 120] width 126 height 25
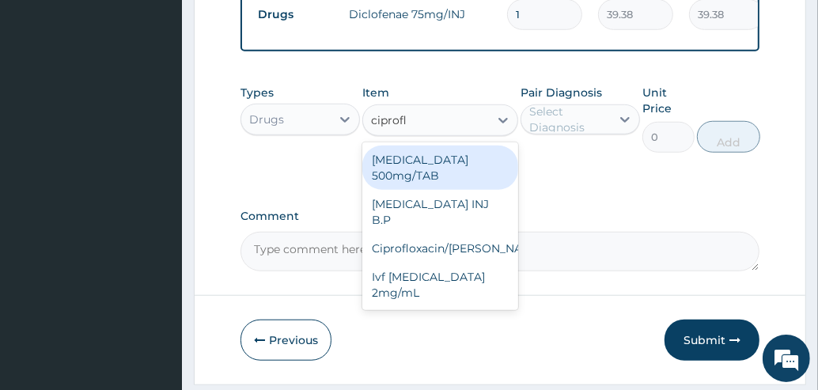
type input "ciproflo"
click at [456, 187] on div "[MEDICAL_DATA] 500mg/TAB" at bounding box center [440, 168] width 156 height 44
type input "26.77"
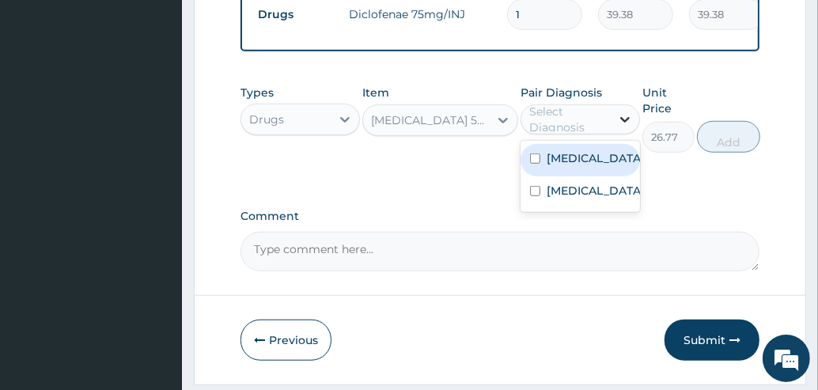
click at [623, 127] on icon at bounding box center [625, 120] width 16 height 16
click at [554, 166] on label "Typhoid fever, unspecified" at bounding box center [596, 158] width 98 height 16
checkbox input "true"
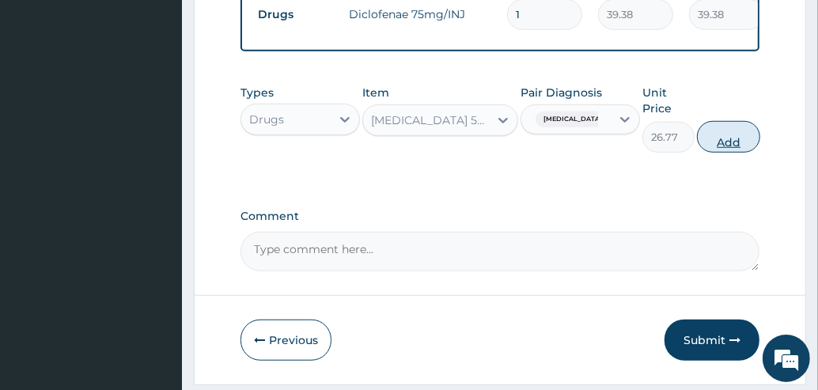
click at [744, 137] on button "Add" at bounding box center [728, 137] width 63 height 32
type input "0"
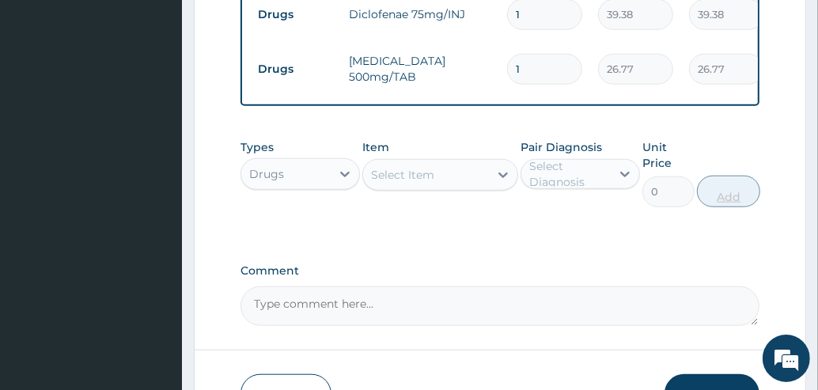
type input "10"
type input "267.70"
type input "10"
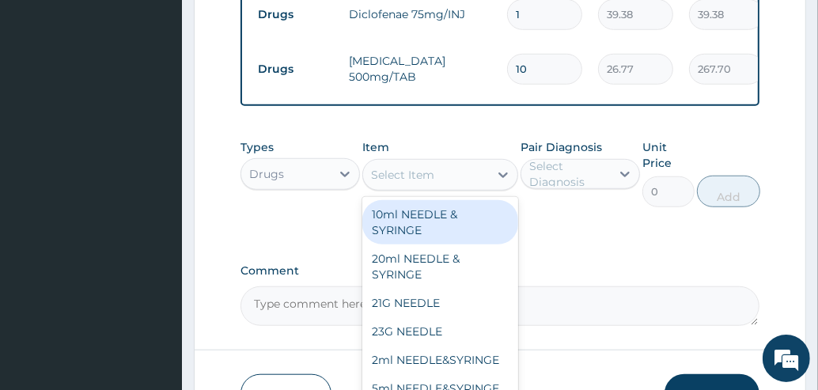
click at [441, 187] on div "Select Item" at bounding box center [426, 174] width 126 height 25
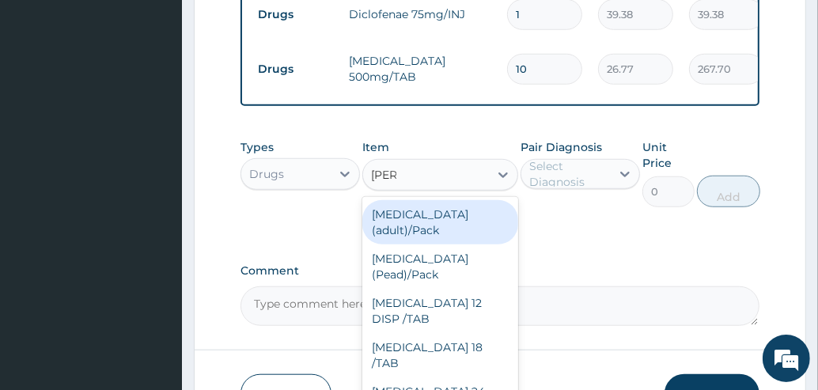
type input "coart"
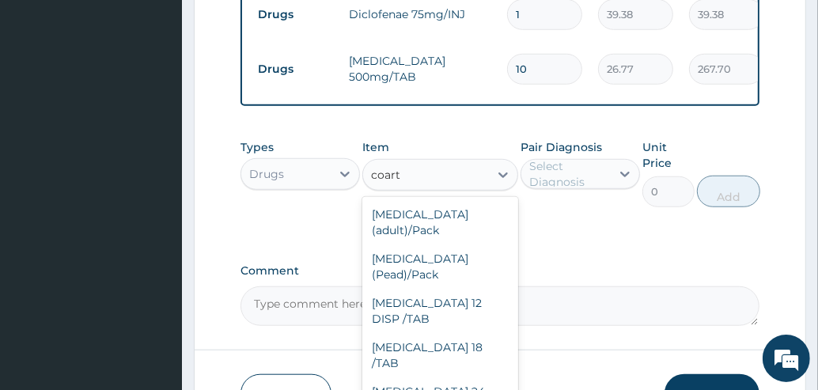
type input "866.25"
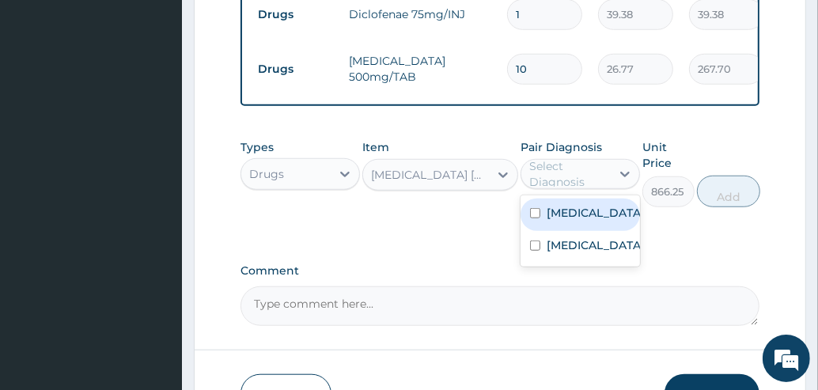
click at [578, 190] on div "Select Diagnosis" at bounding box center [569, 174] width 80 height 32
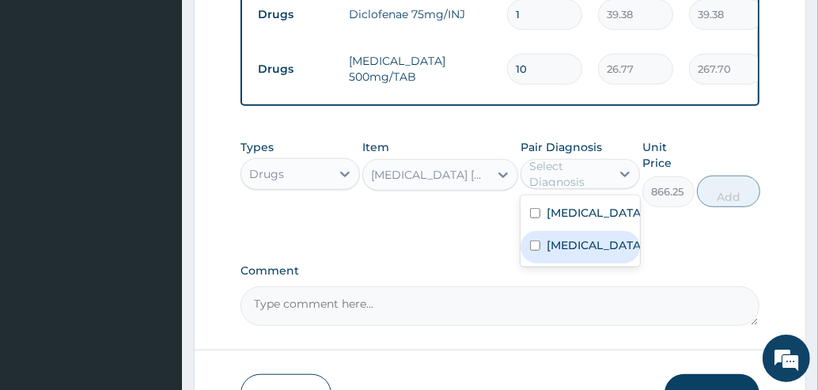
click at [538, 251] on input "checkbox" at bounding box center [535, 245] width 10 height 10
checkbox input "true"
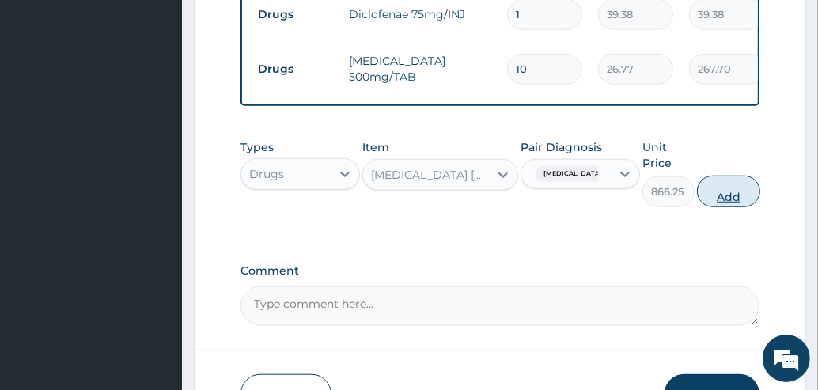
click at [725, 204] on button "Add" at bounding box center [728, 192] width 63 height 32
type input "0"
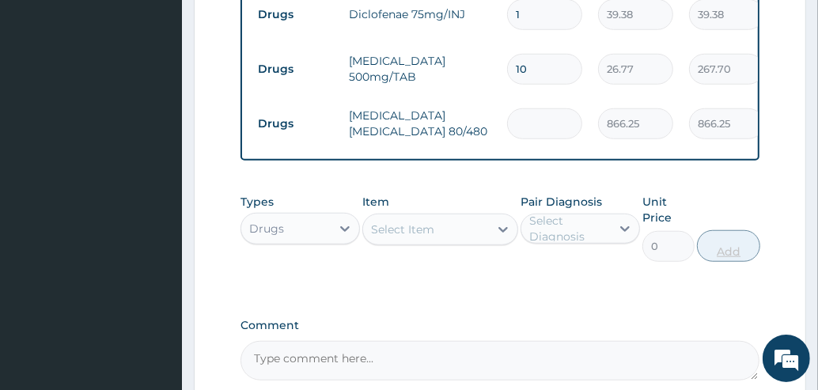
type input "0.00"
type input "6"
type input "5197.50"
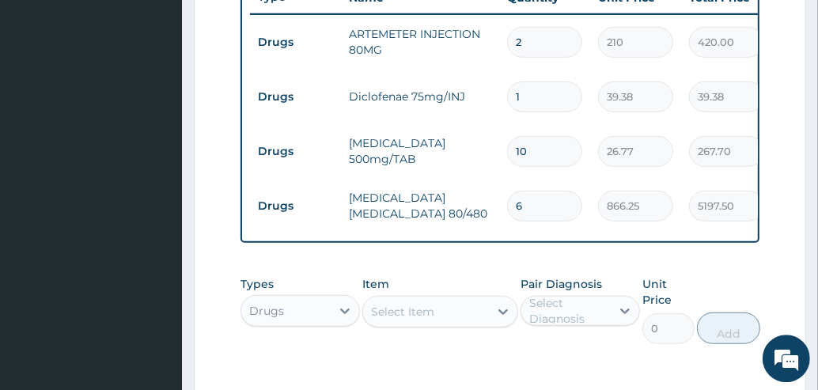
scroll to position [626, 0]
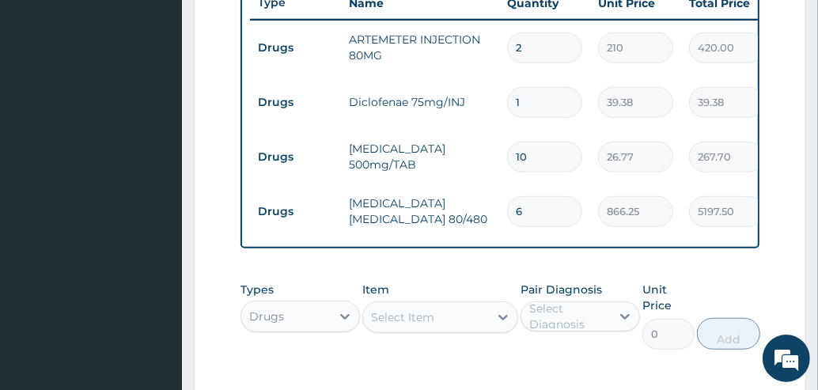
type input "6"
click at [412, 323] on div "Select Item" at bounding box center [402, 317] width 63 height 16
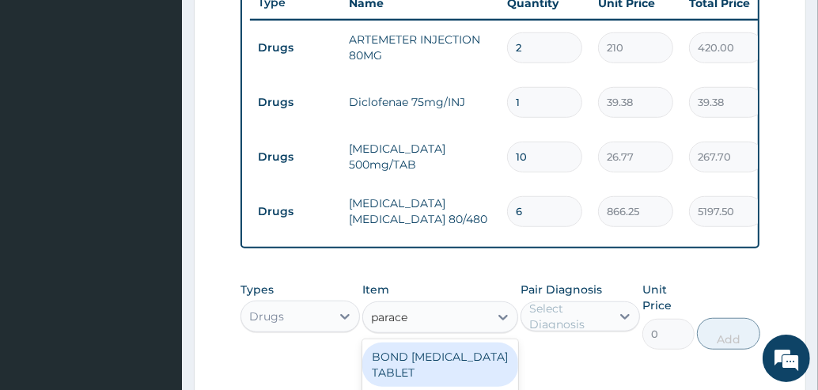
type input "paracet"
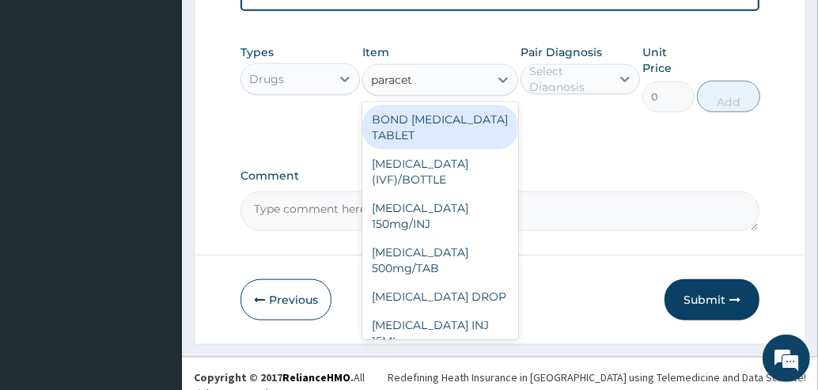
scroll to position [878, 0]
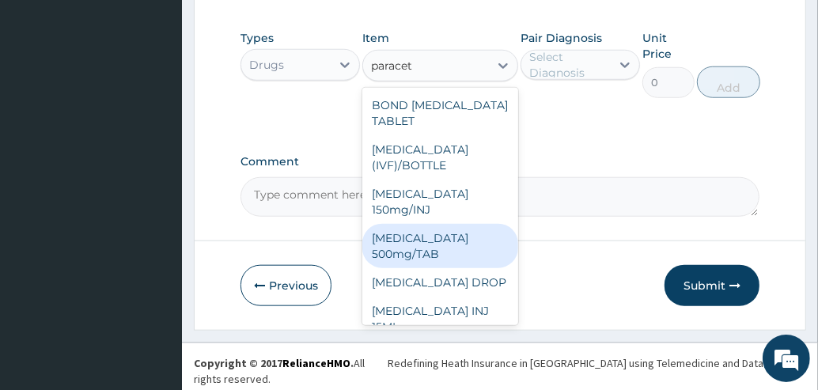
click at [427, 262] on div "[MEDICAL_DATA] 500mg/TAB" at bounding box center [440, 246] width 156 height 44
type input "5.25"
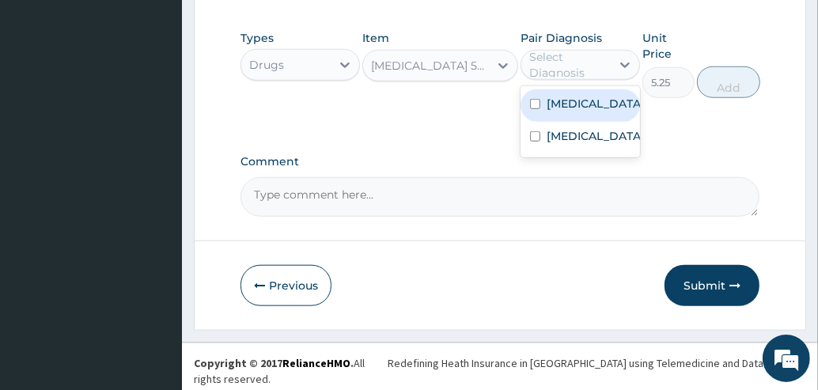
click at [580, 77] on div "Select Diagnosis" at bounding box center [569, 65] width 80 height 32
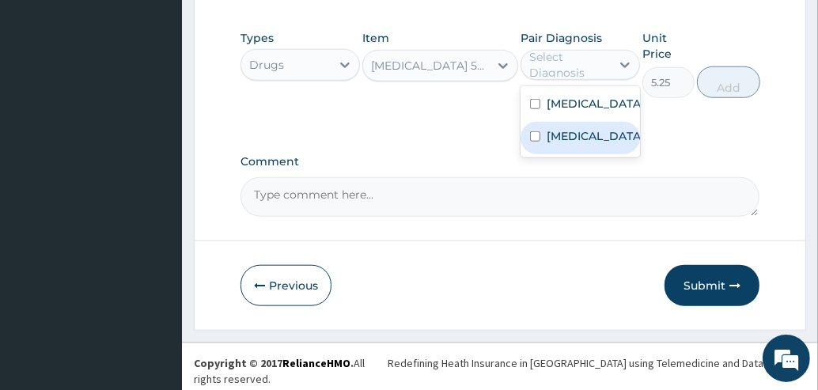
click at [539, 142] on input "checkbox" at bounding box center [535, 136] width 10 height 10
checkbox input "true"
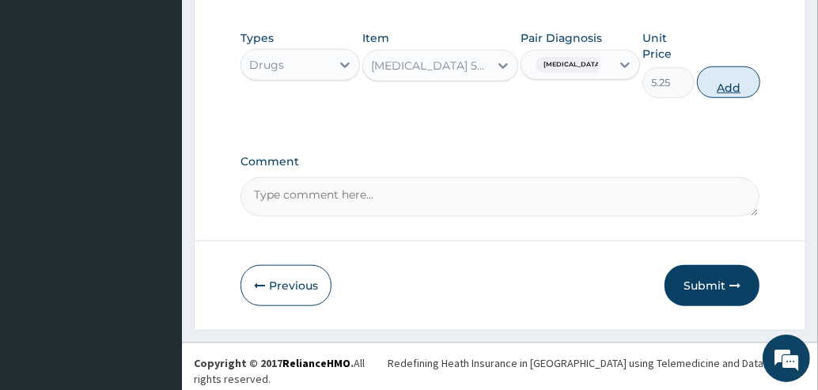
click at [724, 96] on button "Add" at bounding box center [728, 82] width 63 height 32
type input "0"
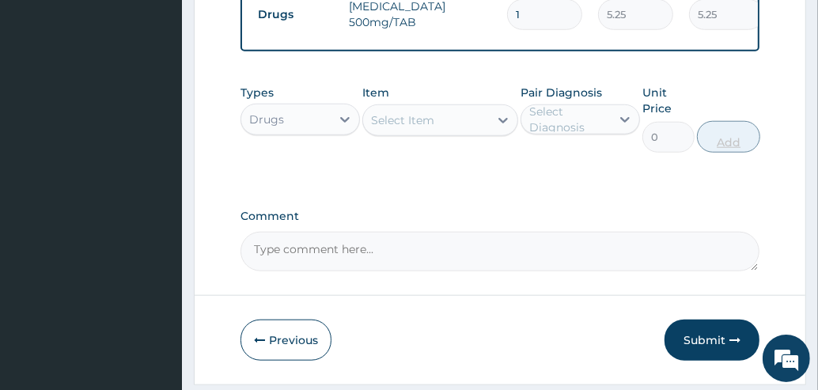
type input "18"
type input "94.50"
type input "18"
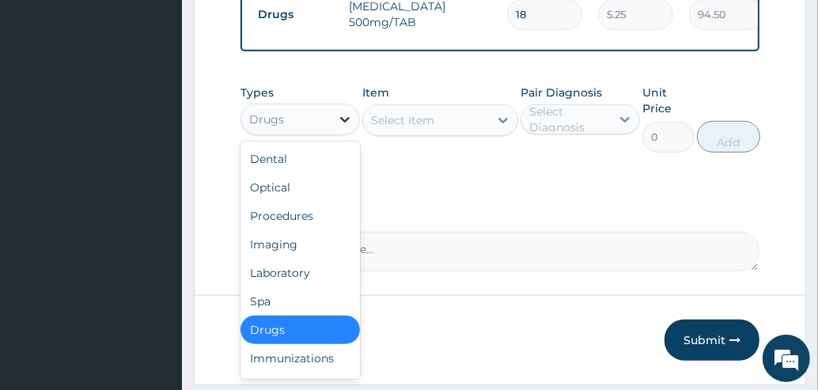
click at [335, 134] on div at bounding box center [345, 119] width 28 height 28
click at [282, 224] on div "Procedures" at bounding box center [299, 216] width 119 height 28
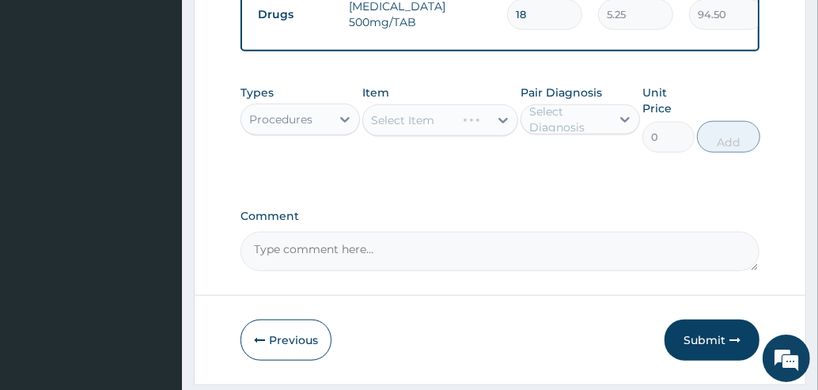
click at [407, 136] on div "Select Item" at bounding box center [440, 120] width 156 height 32
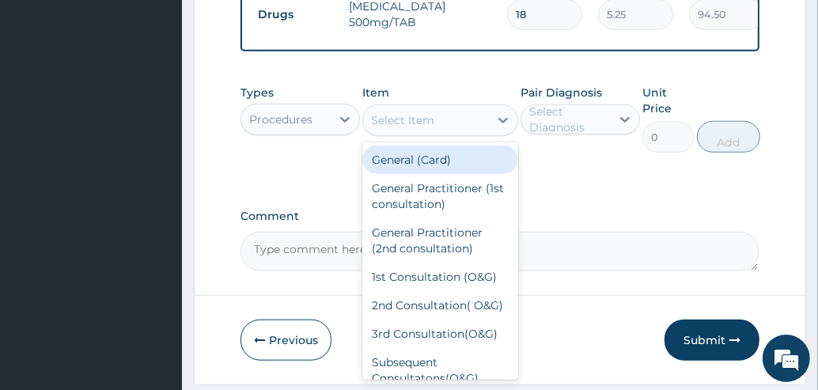
click at [412, 128] on div "Select Item" at bounding box center [402, 120] width 63 height 16
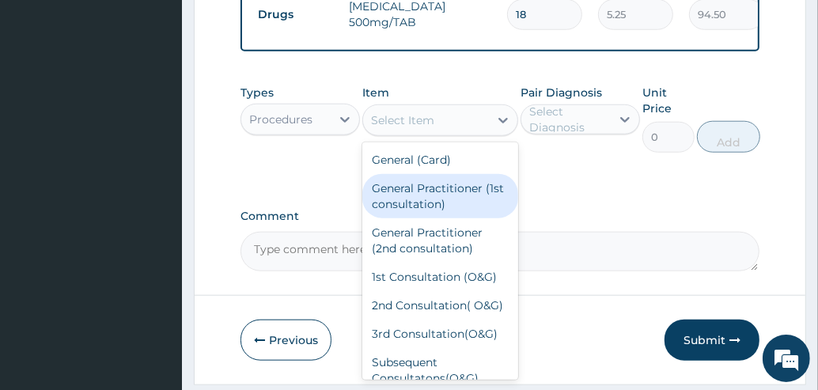
click at [428, 197] on div "General Practitioner (1st consultation)" at bounding box center [440, 196] width 156 height 44
type input "1500"
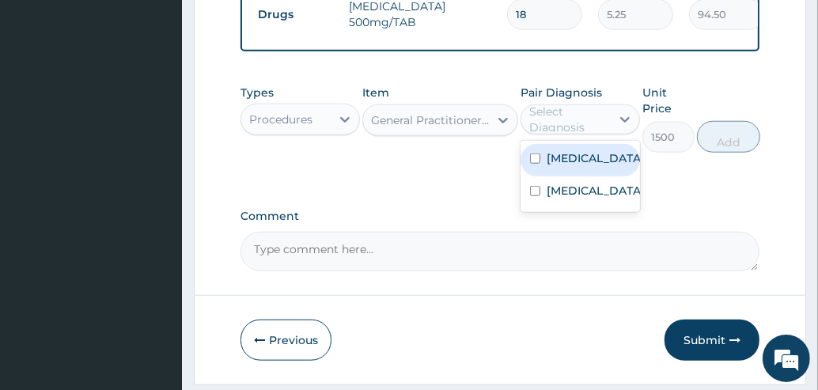
click at [546, 134] on div "Select Diagnosis" at bounding box center [569, 120] width 80 height 32
click at [543, 168] on div "Typhoid fever, unspecified" at bounding box center [579, 160] width 119 height 32
checkbox input "true"
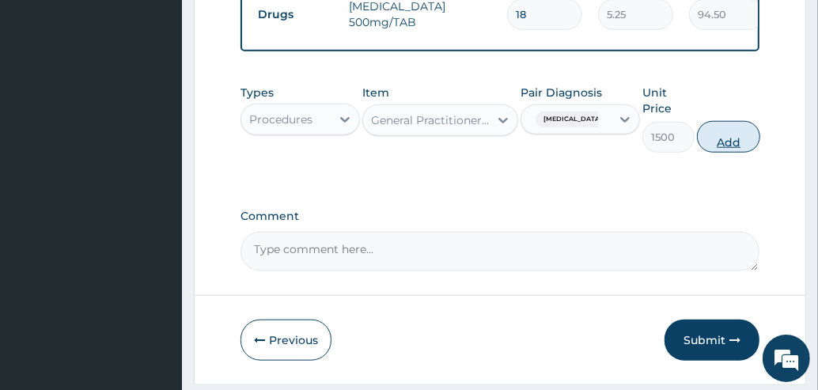
click at [732, 151] on button "Add" at bounding box center [728, 137] width 63 height 32
type input "0"
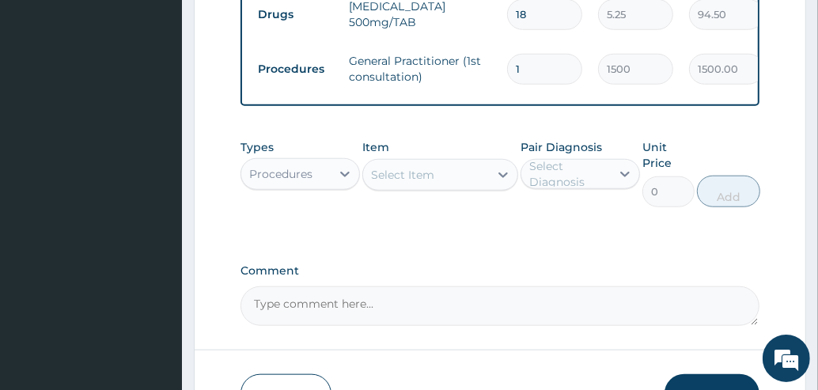
click at [312, 182] on div "Procedures" at bounding box center [280, 174] width 63 height 16
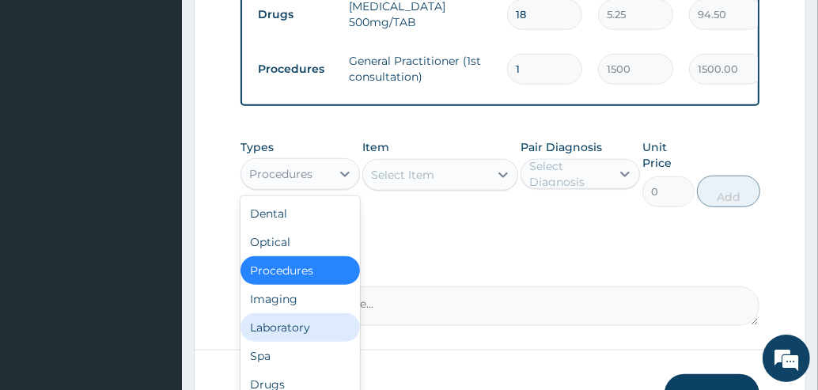
click at [278, 339] on div "Laboratory" at bounding box center [299, 327] width 119 height 28
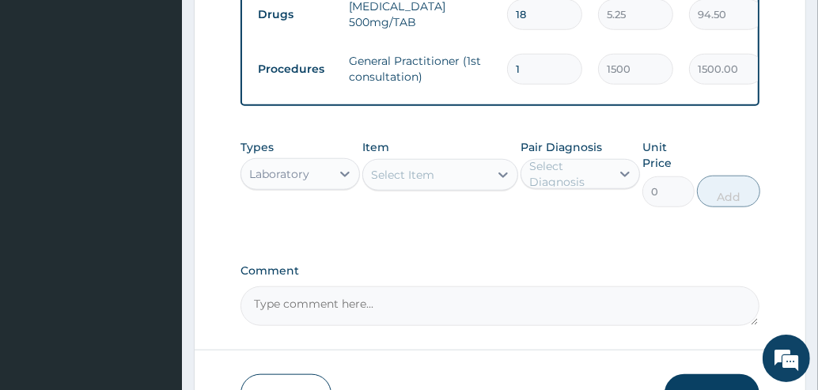
click at [441, 178] on div "Select Item" at bounding box center [426, 174] width 126 height 25
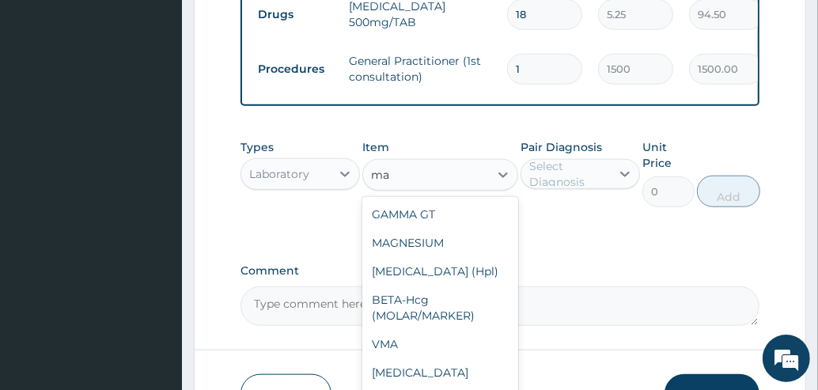
scroll to position [370, 0]
type input "mal"
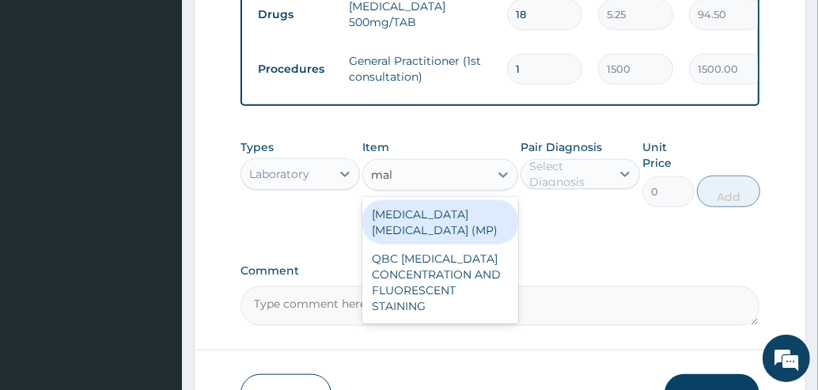
click at [443, 240] on div "MALARIA PARASITE (MP)" at bounding box center [440, 222] width 156 height 44
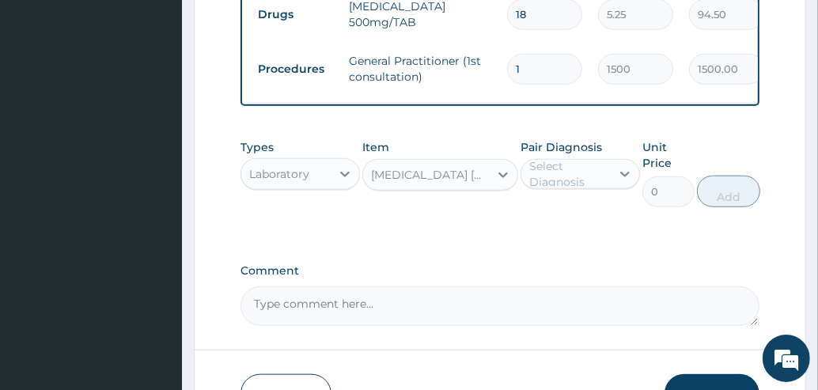
type input "560"
click at [589, 190] on div "Select Diagnosis" at bounding box center [569, 174] width 80 height 32
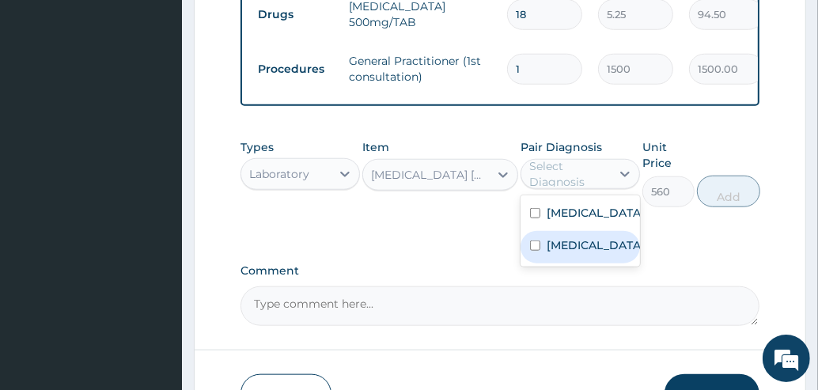
click at [567, 253] on label "Malaria, unspecified" at bounding box center [596, 245] width 98 height 16
checkbox input "true"
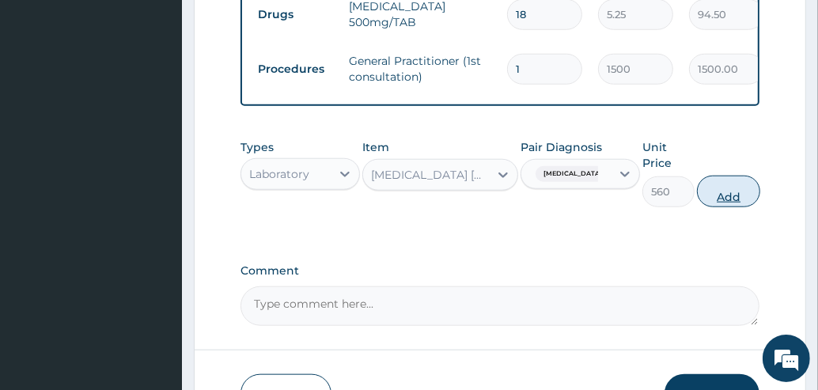
click at [739, 206] on button "Add" at bounding box center [728, 192] width 63 height 32
type input "0"
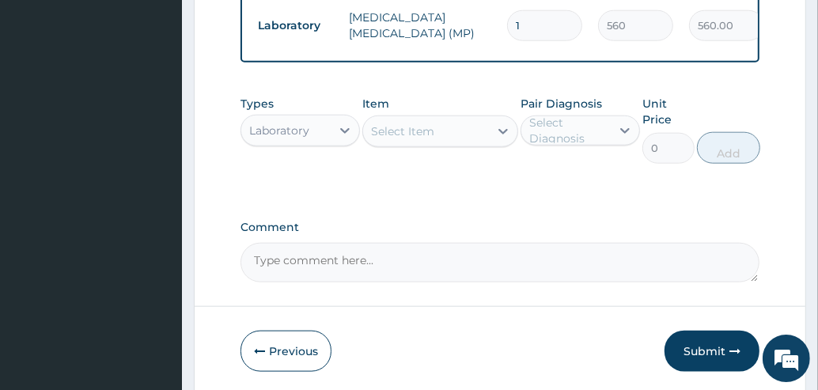
scroll to position [1042, 0]
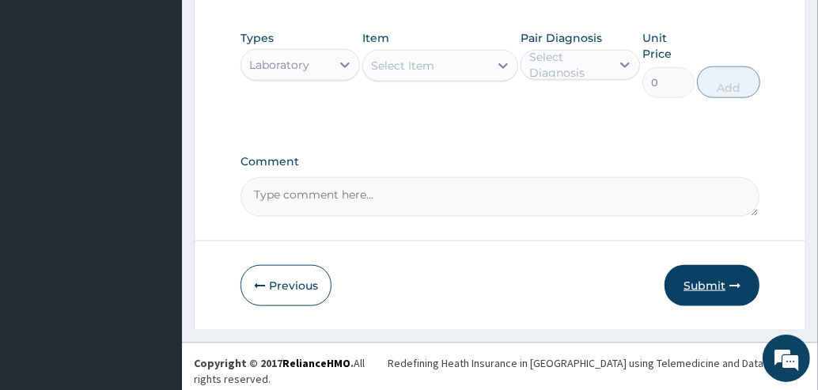
click at [702, 286] on button "Submit" at bounding box center [711, 285] width 95 height 41
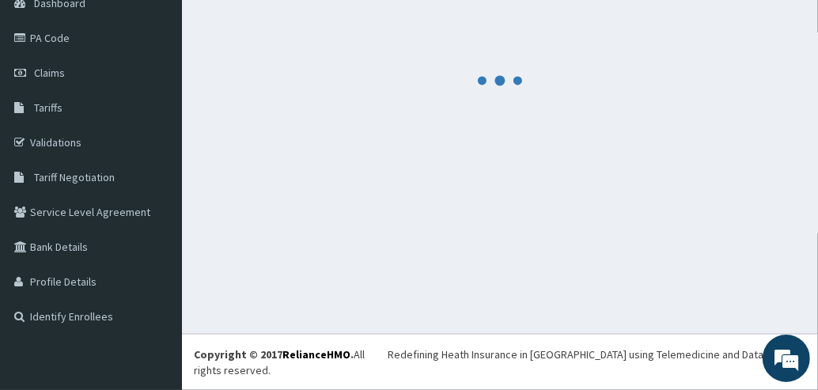
scroll to position [153, 0]
